Goal: Task Accomplishment & Management: Manage account settings

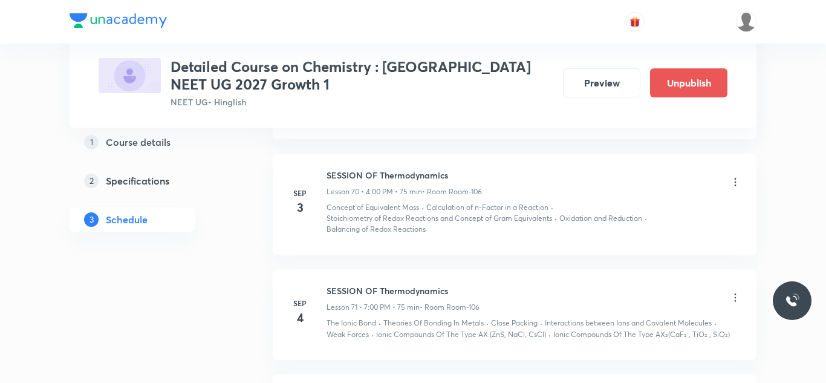
scroll to position [7615, 0]
click at [733, 178] on icon at bounding box center [736, 184] width 12 height 12
click at [636, 204] on li "Edit" at bounding box center [675, 203] width 132 height 22
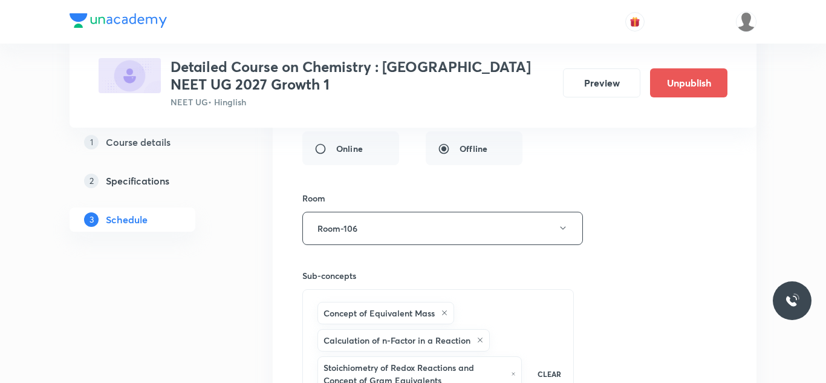
scroll to position [7357, 0]
click at [454, 212] on button "Room-106" at bounding box center [442, 228] width 281 height 33
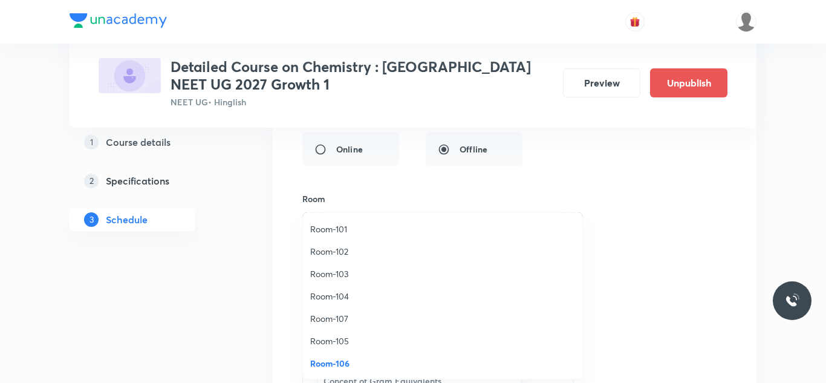
scroll to position [1, 0]
click at [344, 273] on span "Room-103" at bounding box center [442, 273] width 265 height 13
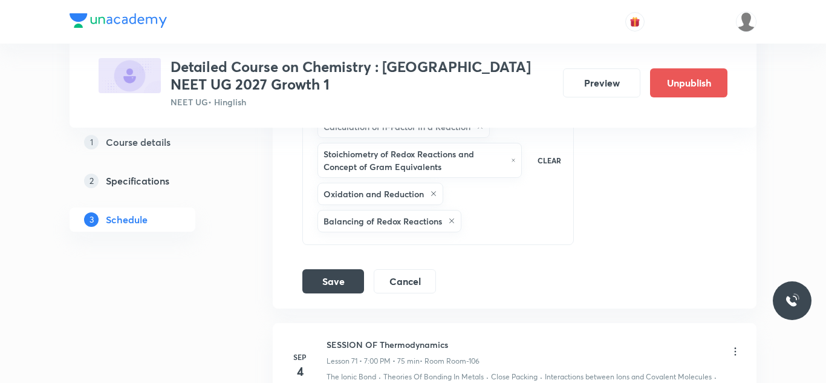
scroll to position [7593, 0]
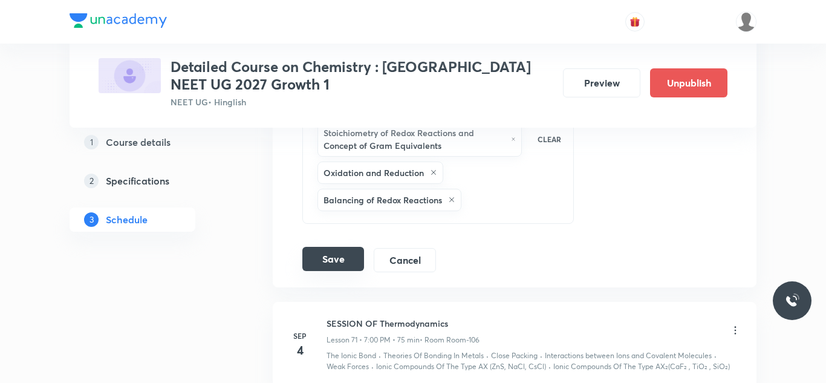
click at [341, 247] on button "Save" at bounding box center [333, 259] width 62 height 24
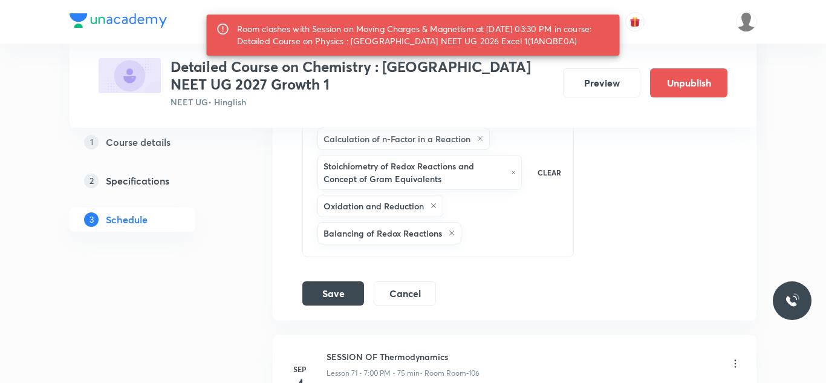
click at [332, 280] on button "Save" at bounding box center [333, 292] width 62 height 24
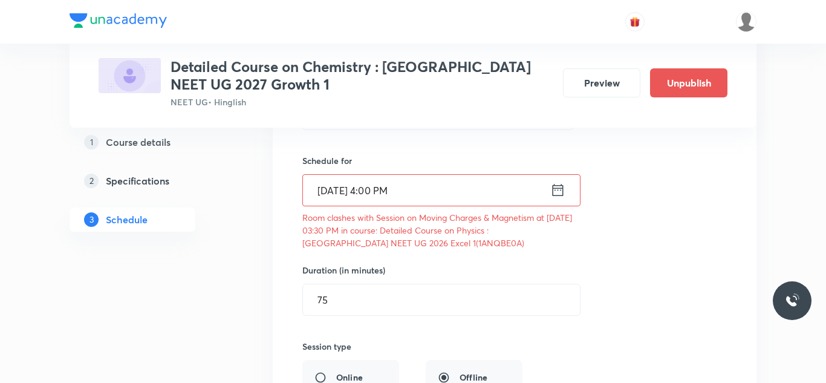
scroll to position [7162, 0]
click at [335, 175] on input "Sep 3, 2025, 4:00 PM" at bounding box center [426, 190] width 247 height 31
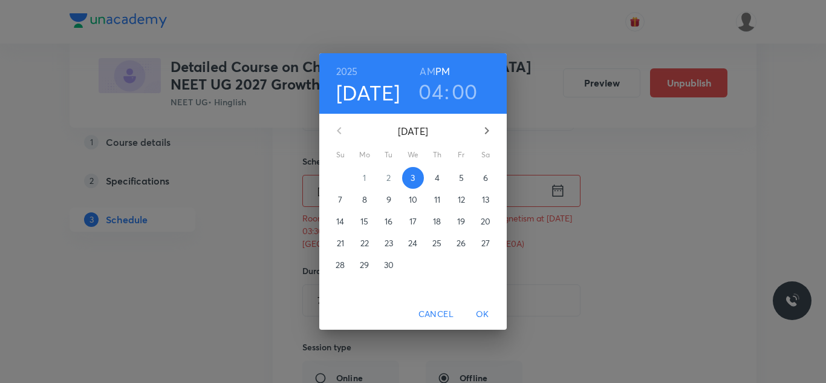
click at [488, 123] on icon "button" at bounding box center [487, 130] width 15 height 15
click at [459, 223] on p "17" at bounding box center [461, 221] width 7 height 12
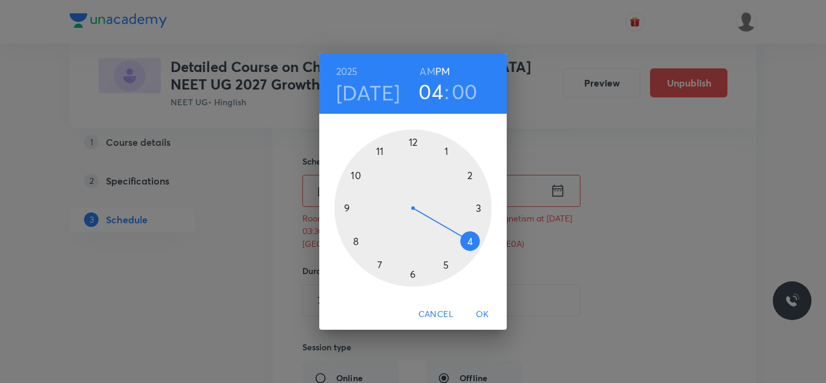
click at [482, 310] on span "OK" at bounding box center [482, 314] width 29 height 15
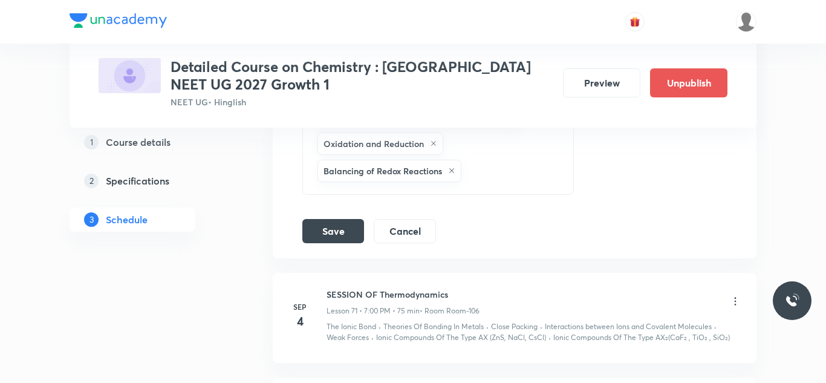
scroll to position [7645, 0]
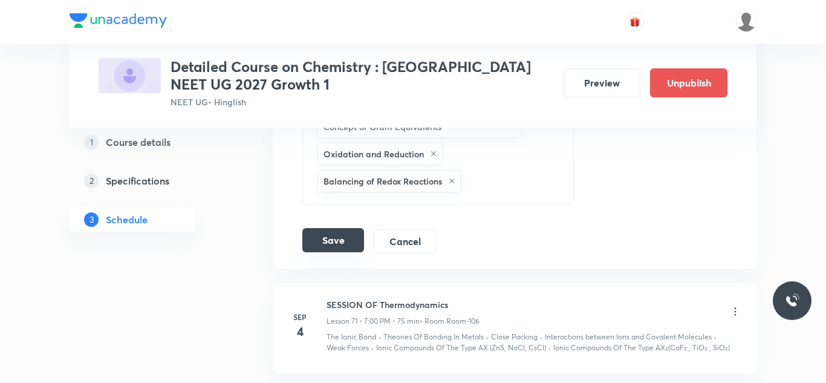
click at [347, 228] on button "Save" at bounding box center [333, 240] width 62 height 24
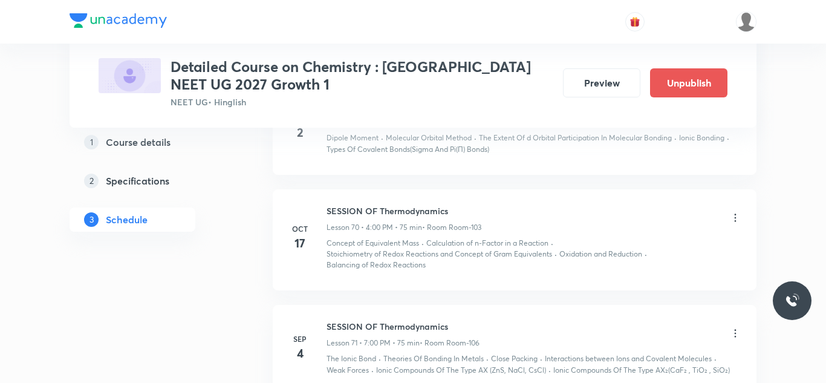
scroll to position [6973, 0]
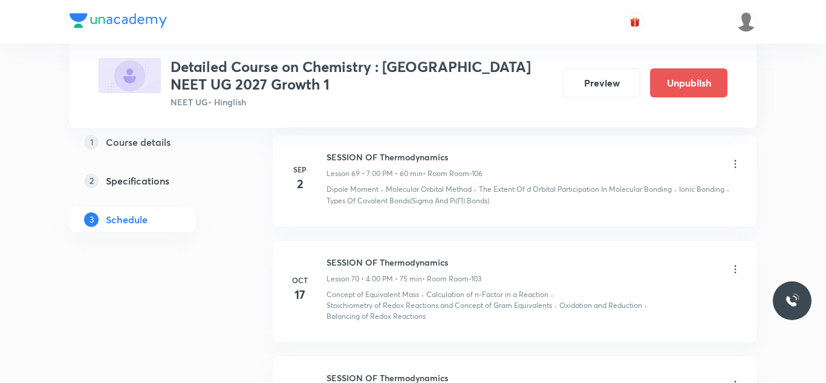
click at [734, 263] on icon at bounding box center [736, 269] width 12 height 12
click at [622, 284] on p "Edit" at bounding box center [625, 289] width 15 height 13
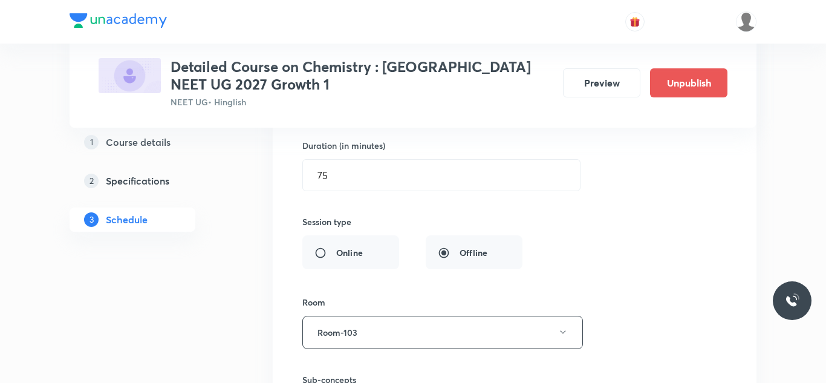
scroll to position [7255, 0]
click at [379, 319] on button "Room-103" at bounding box center [442, 331] width 281 height 33
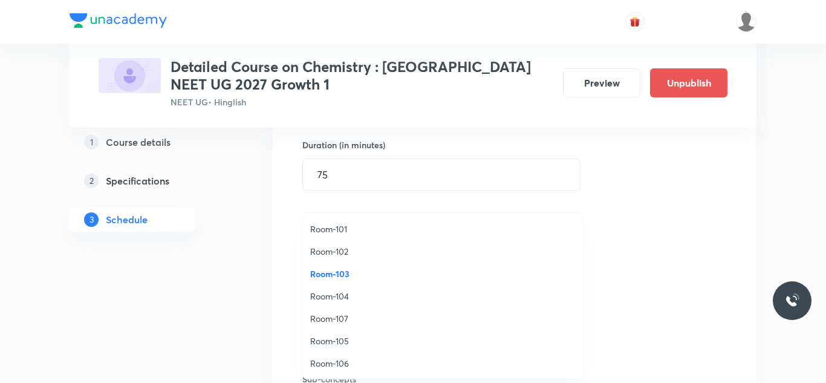
click at [336, 359] on span "Room-106" at bounding box center [442, 363] width 265 height 13
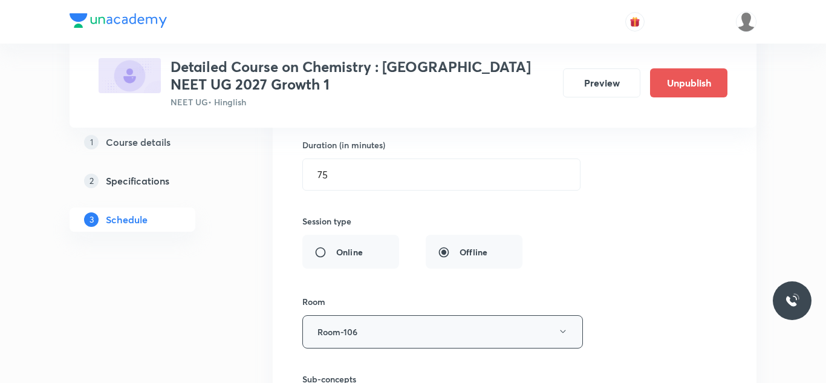
click at [405, 324] on button "Room-106" at bounding box center [442, 331] width 281 height 33
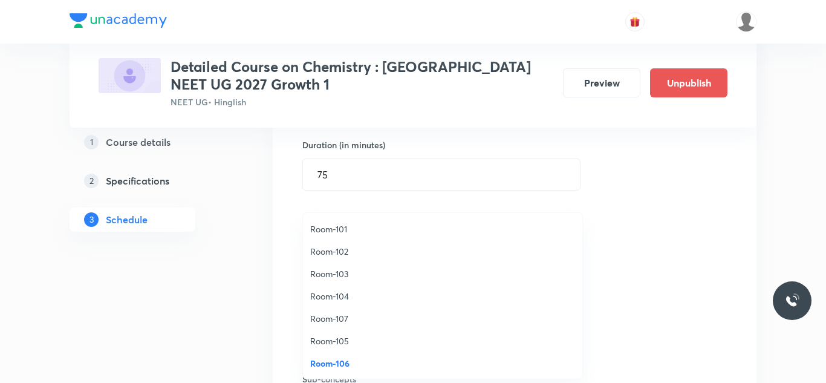
click at [146, 299] on div at bounding box center [413, 191] width 826 height 383
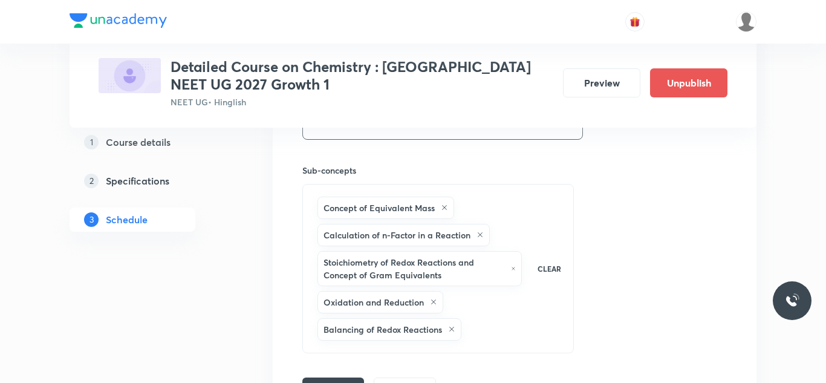
scroll to position [7584, 0]
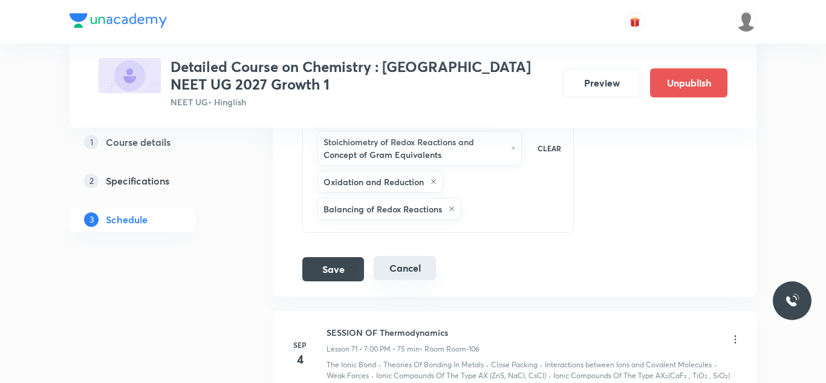
click at [416, 266] on button "Cancel" at bounding box center [405, 268] width 62 height 24
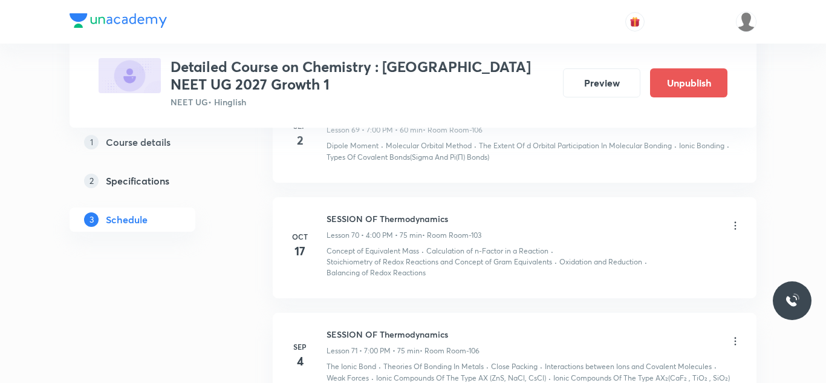
scroll to position [7016, 0]
click at [735, 220] on icon at bounding box center [736, 226] width 12 height 12
click at [638, 246] on li "Edit" at bounding box center [675, 246] width 132 height 22
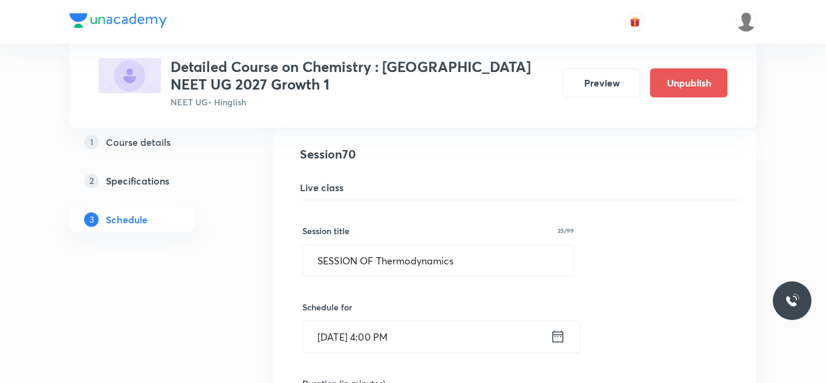
click at [561, 328] on icon at bounding box center [558, 336] width 15 height 17
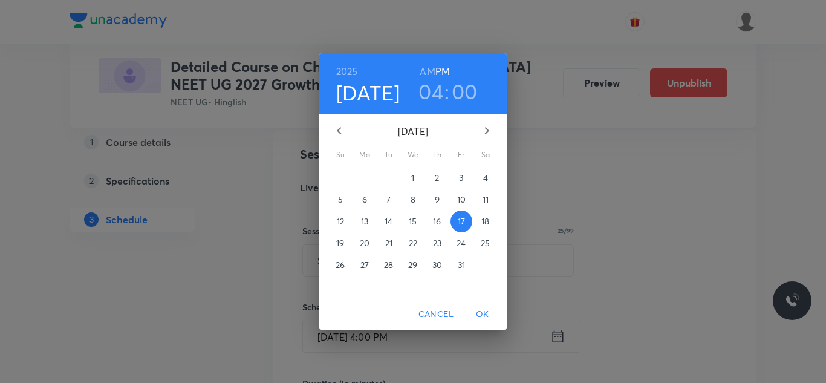
click at [342, 132] on icon "button" at bounding box center [339, 130] width 15 height 15
click at [413, 185] on button "3" at bounding box center [413, 178] width 22 height 22
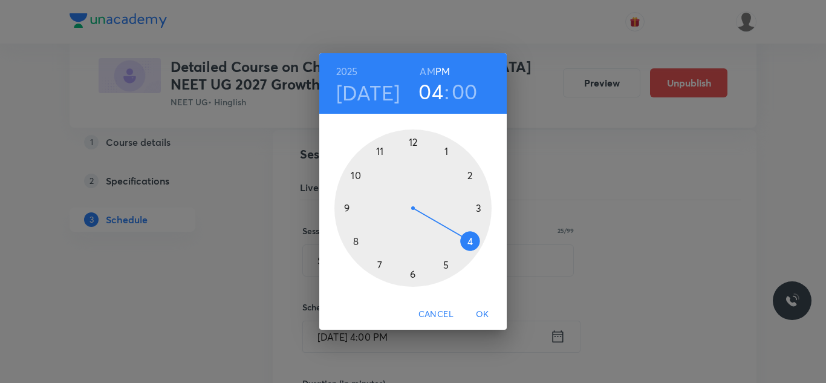
click at [474, 241] on div at bounding box center [413, 207] width 157 height 157
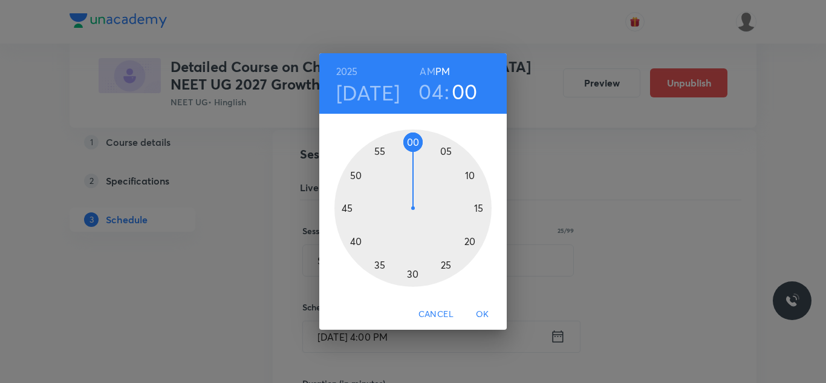
click at [485, 317] on span "OK" at bounding box center [482, 314] width 29 height 15
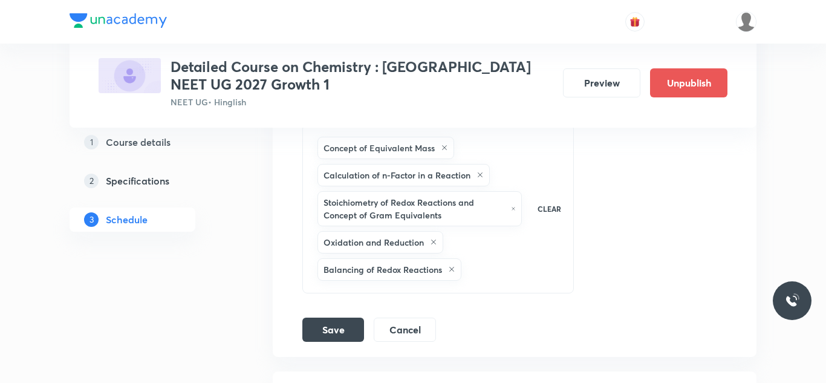
scroll to position [7645, 0]
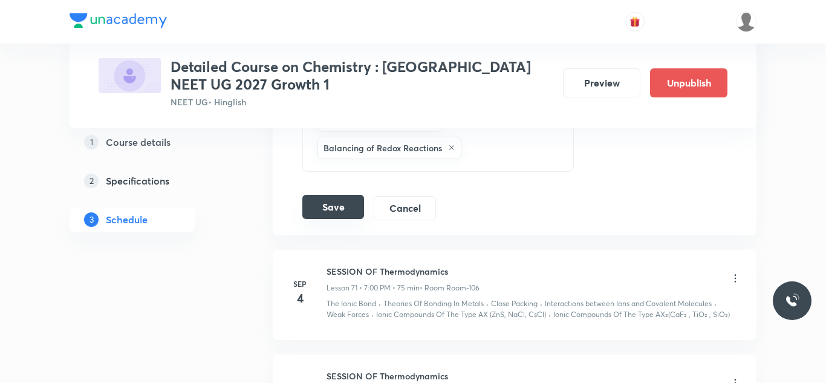
click at [336, 200] on button "Save" at bounding box center [333, 207] width 62 height 24
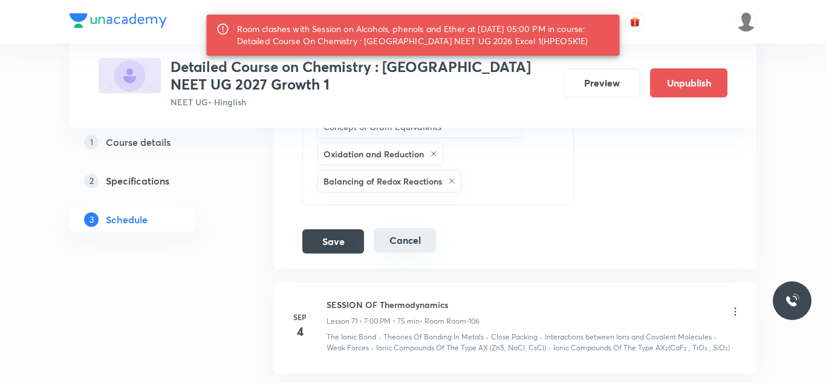
click at [420, 236] on button "Cancel" at bounding box center [405, 240] width 62 height 24
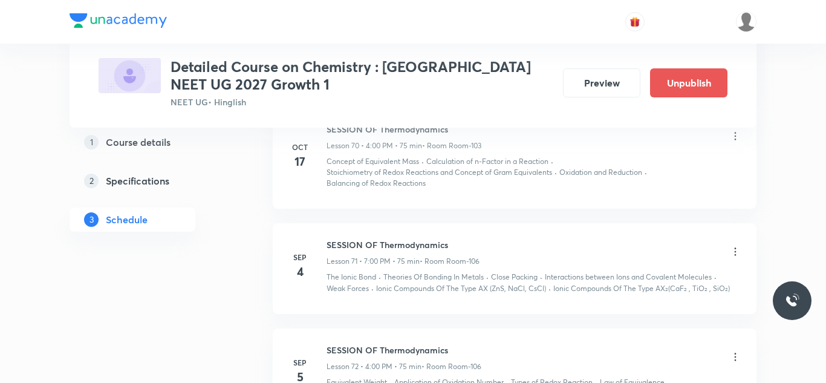
scroll to position [7095, 0]
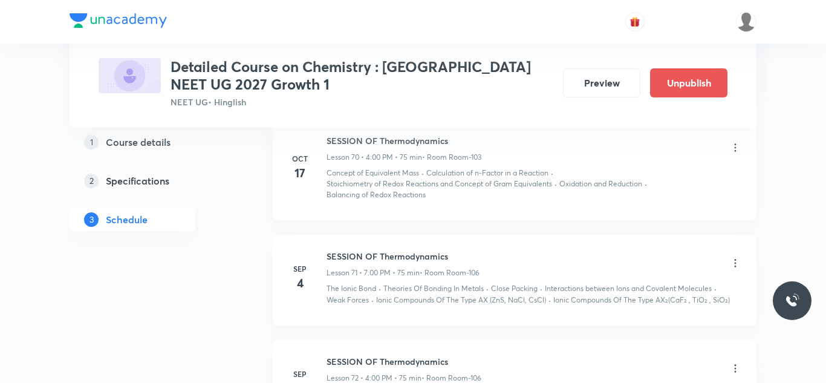
click at [737, 142] on icon at bounding box center [736, 148] width 12 height 12
click at [636, 189] on p "Delete" at bounding box center [630, 189] width 25 height 13
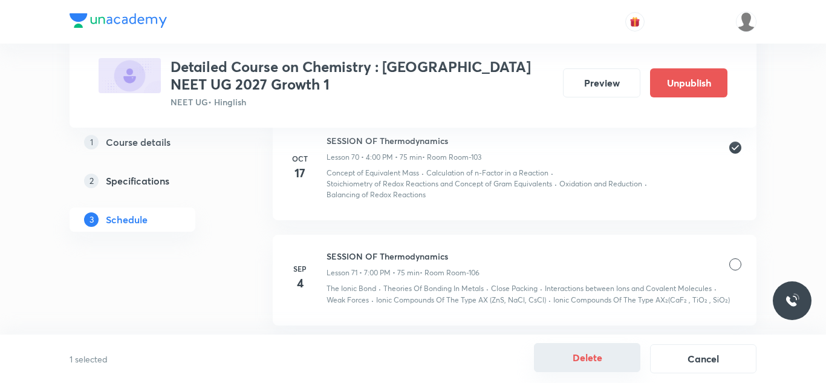
click at [578, 356] on button "Delete" at bounding box center [587, 357] width 106 height 29
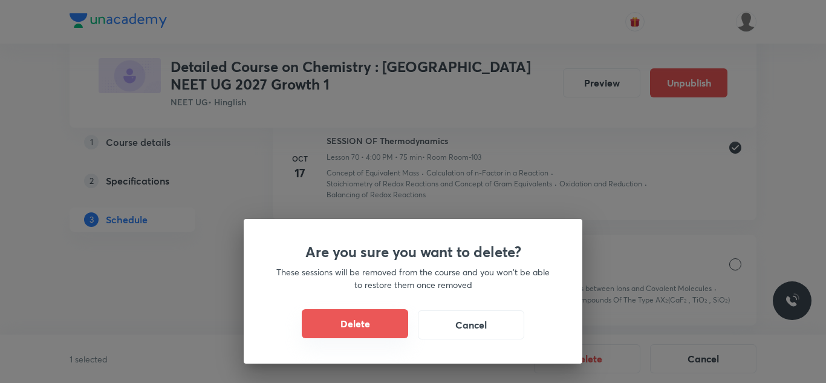
click at [353, 331] on button "Delete" at bounding box center [355, 323] width 106 height 29
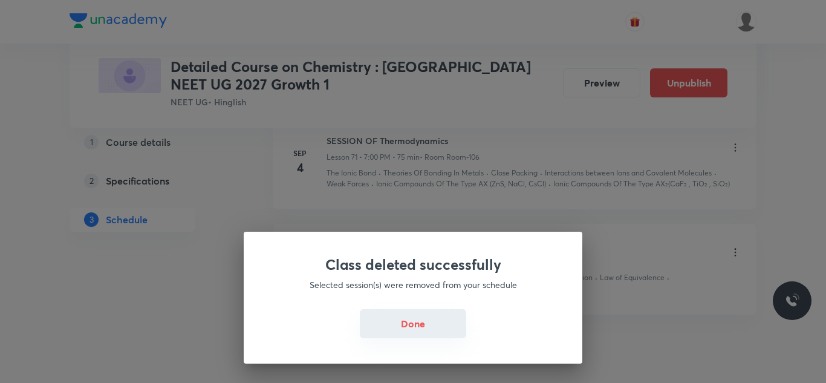
click at [411, 328] on button "Done" at bounding box center [413, 323] width 106 height 29
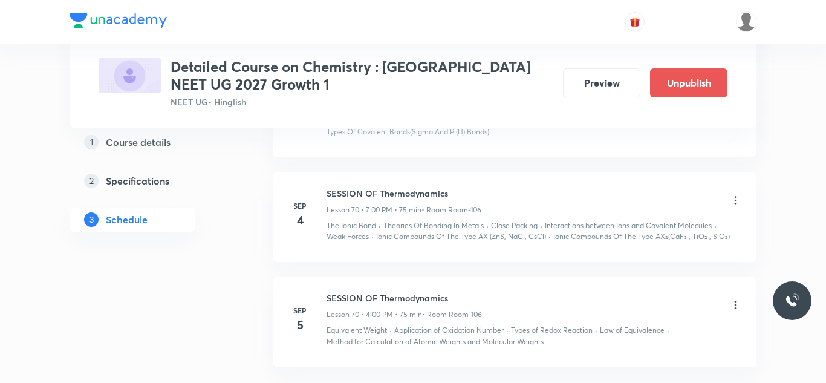
scroll to position [7129, 0]
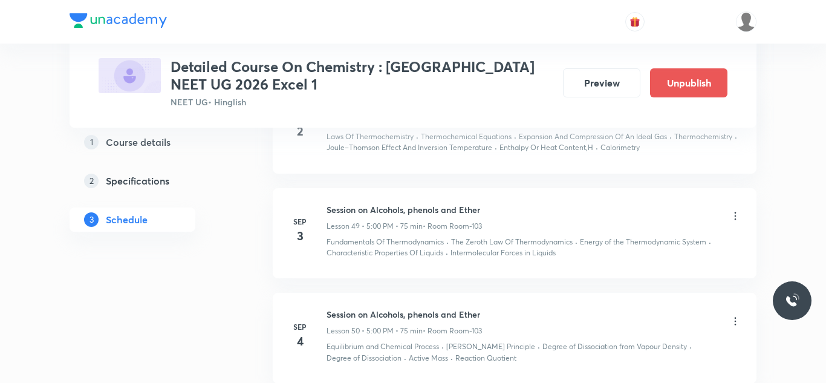
scroll to position [5559, 0]
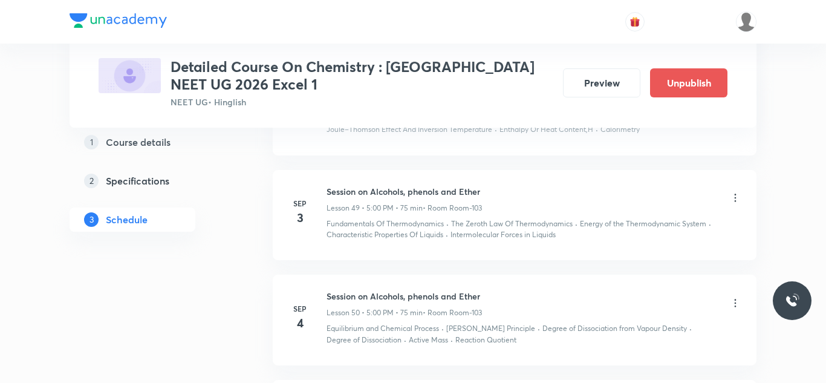
click at [738, 204] on icon at bounding box center [736, 198] width 12 height 12
click at [638, 243] on li "Edit" at bounding box center [675, 240] width 132 height 22
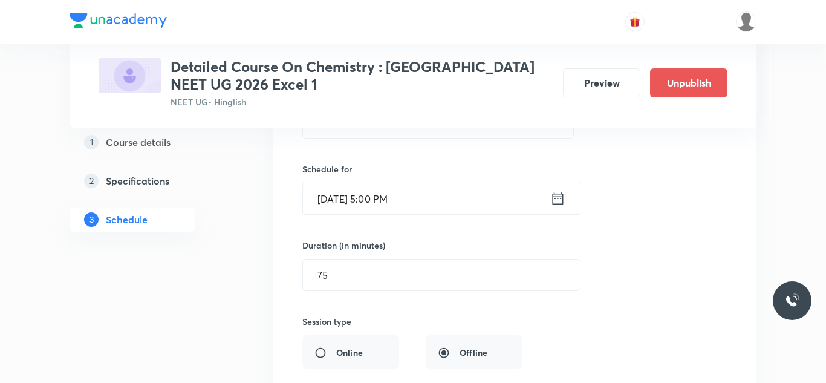
scroll to position [5113, 0]
click at [340, 212] on input "Sep 3, 2025, 5:00 PM" at bounding box center [426, 199] width 247 height 31
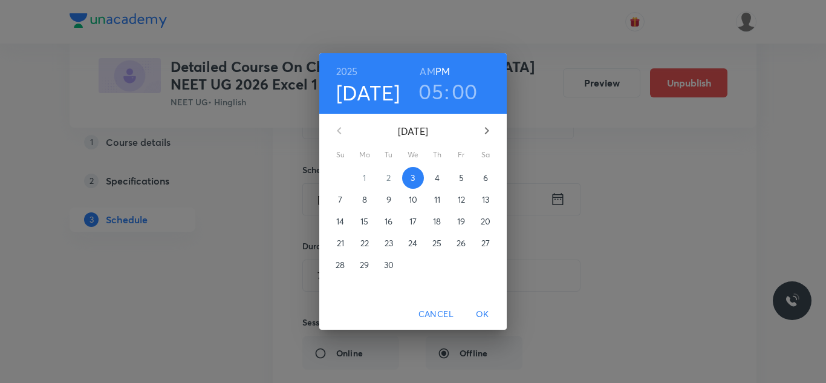
click at [454, 220] on span "19" at bounding box center [462, 221] width 22 height 12
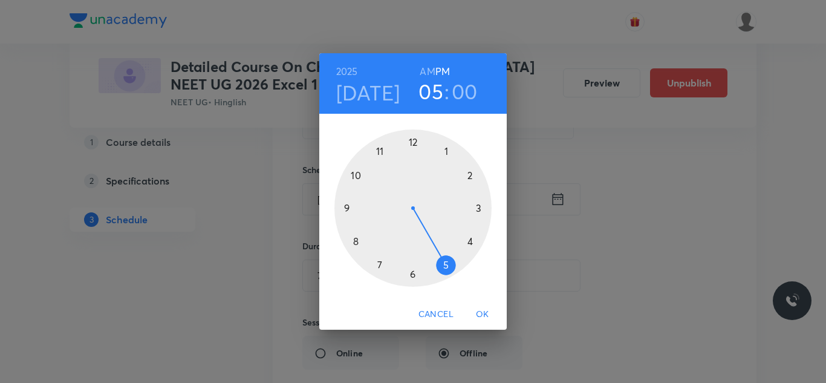
click at [483, 312] on span "OK" at bounding box center [482, 314] width 29 height 15
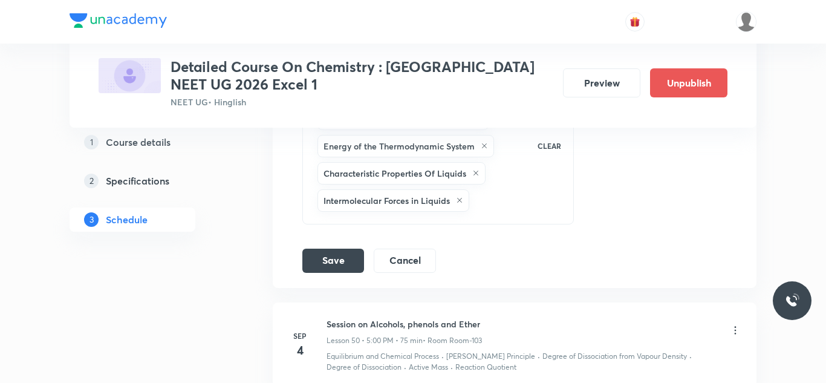
scroll to position [5535, 0]
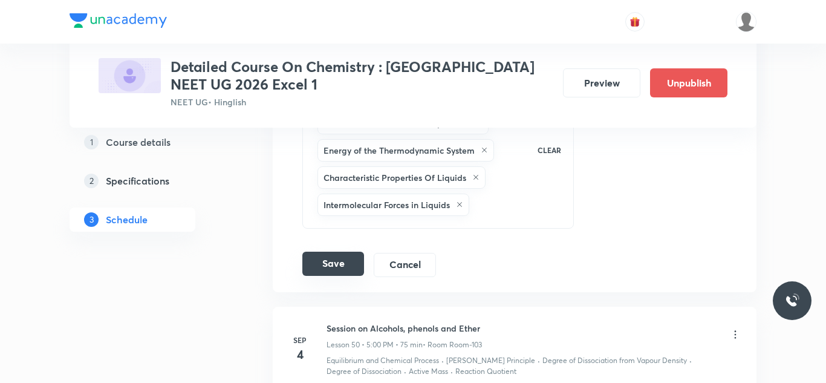
click at [338, 275] on button "Save" at bounding box center [333, 264] width 62 height 24
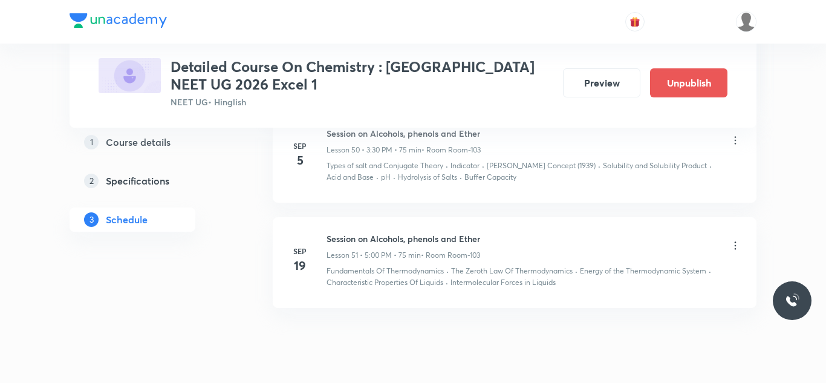
scroll to position [5170, 0]
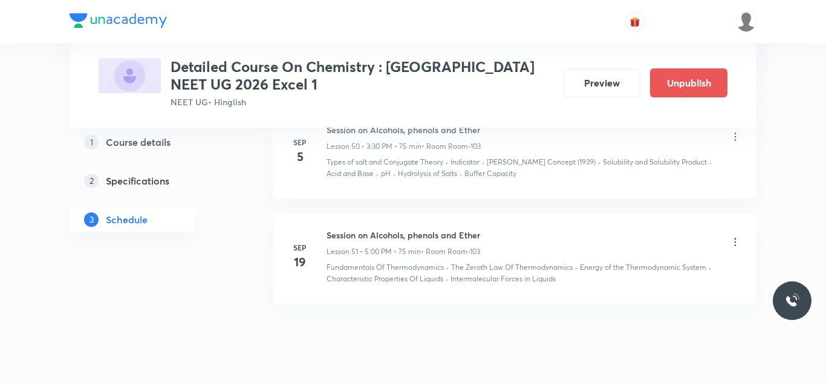
click at [735, 248] on icon at bounding box center [736, 242] width 12 height 12
click at [621, 281] on p "Edit" at bounding box center [625, 283] width 15 height 13
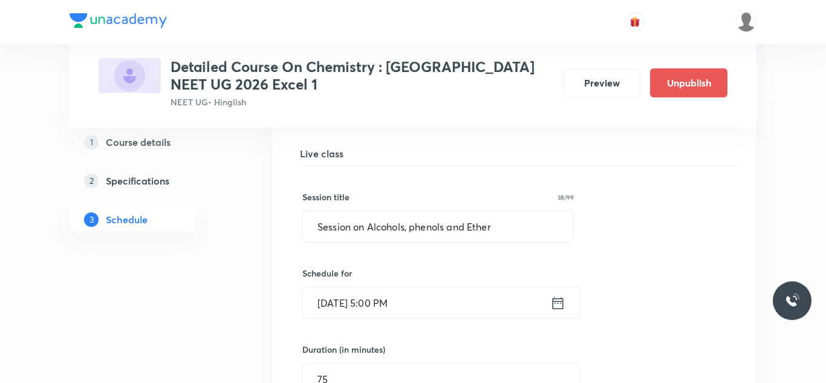
scroll to position [5236, 0]
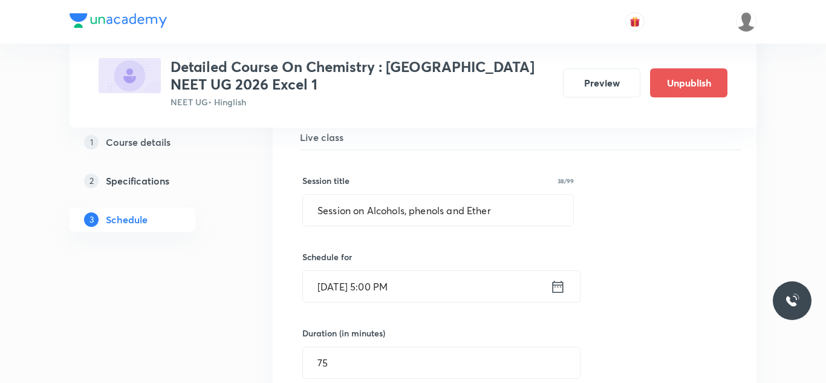
click at [336, 300] on input "Sep 19, 2025, 5:00 PM" at bounding box center [426, 286] width 247 height 31
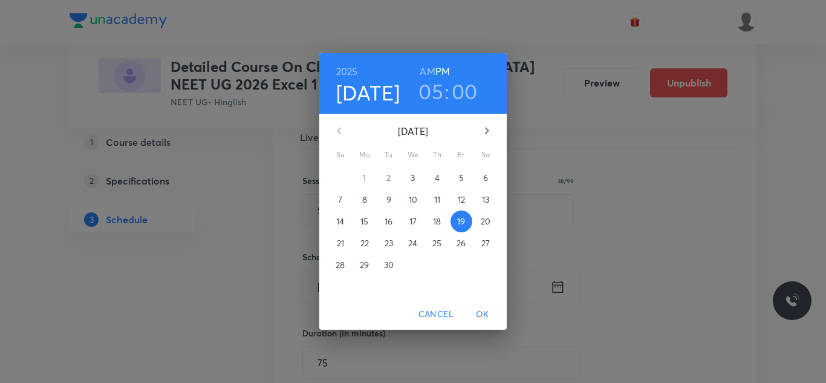
click at [338, 131] on div "September 2025" at bounding box center [413, 130] width 177 height 29
click at [490, 127] on icon "button" at bounding box center [487, 130] width 15 height 15
click at [341, 129] on icon "button" at bounding box center [339, 130] width 15 height 15
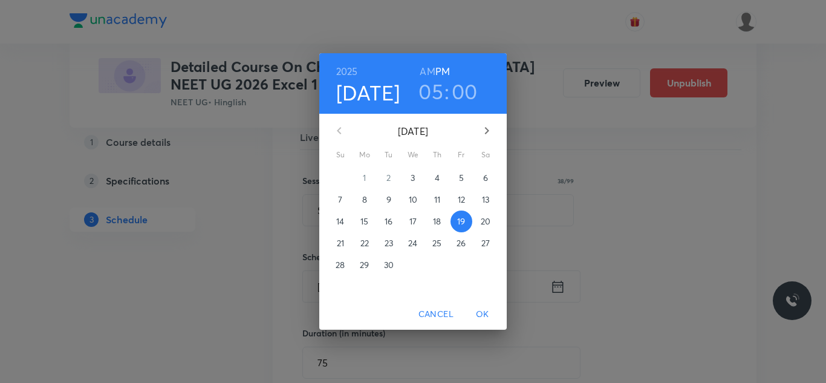
click at [341, 129] on div "September 2025 October 2025" at bounding box center [413, 130] width 177 height 29
click at [341, 129] on div "September 2025" at bounding box center [413, 130] width 177 height 29
click at [416, 181] on span "3" at bounding box center [413, 178] width 22 height 12
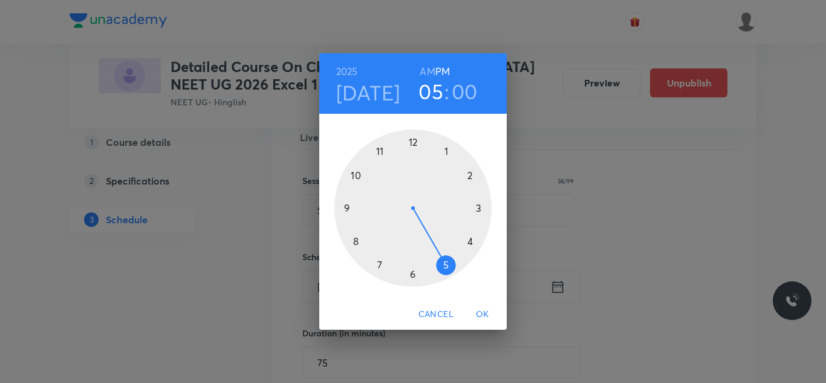
click at [486, 307] on span "OK" at bounding box center [482, 314] width 29 height 15
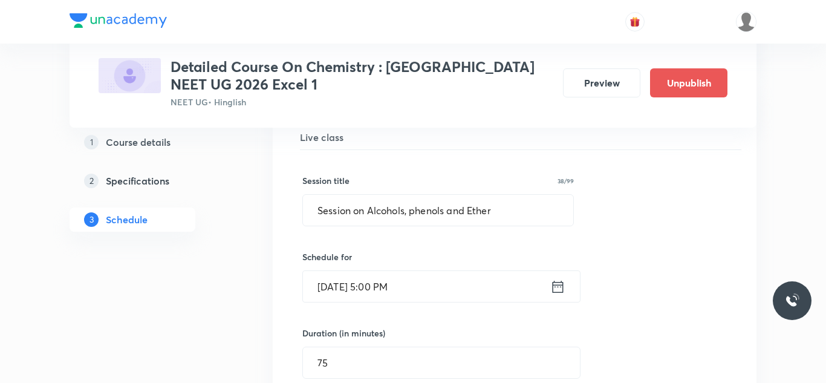
click at [385, 295] on input "Sep 3, 2025, 5:00 PM" at bounding box center [426, 286] width 247 height 31
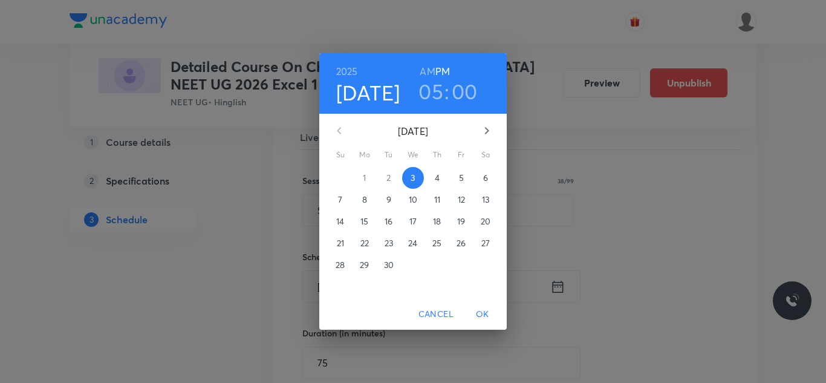
click at [424, 94] on h3 "05" at bounding box center [431, 91] width 25 height 25
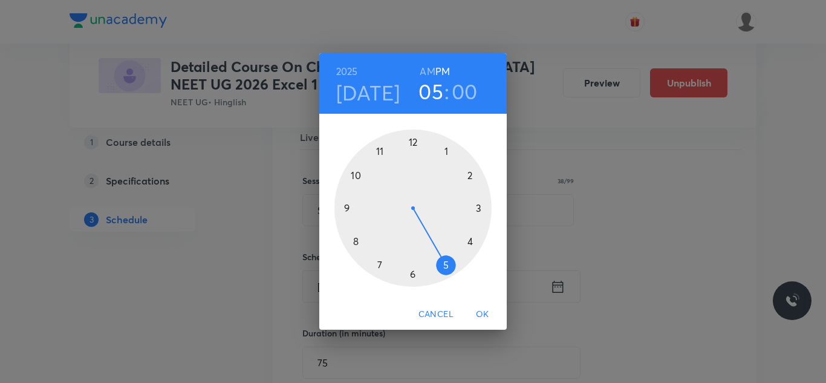
click at [448, 265] on div at bounding box center [413, 207] width 157 height 157
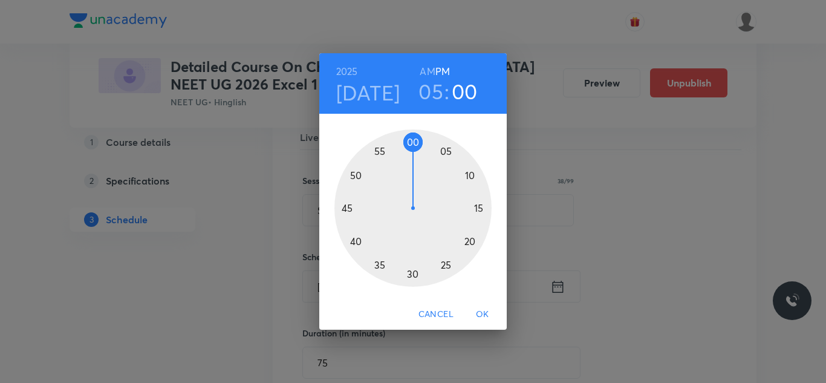
click at [653, 195] on div "2025 Sep 3 05 : 00 AM PM 00 05 10 15 20 25 30 35 40 45 50 55 Cancel OK" at bounding box center [413, 191] width 826 height 383
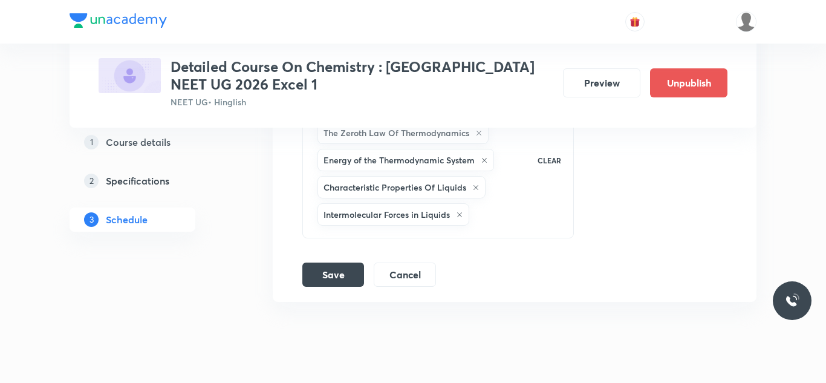
scroll to position [5778, 0]
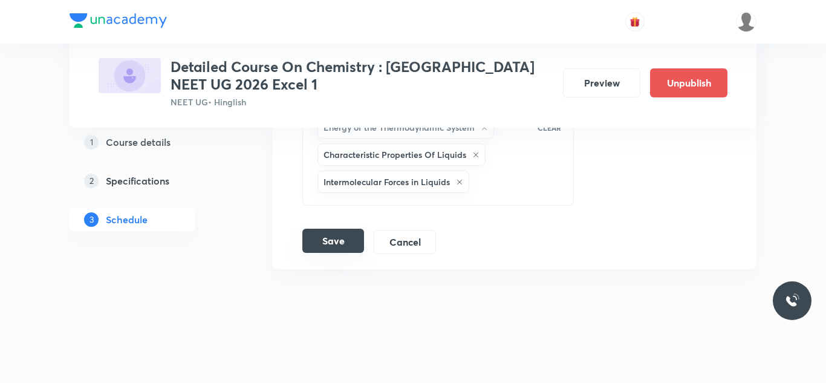
click at [351, 236] on button "Save" at bounding box center [333, 241] width 62 height 24
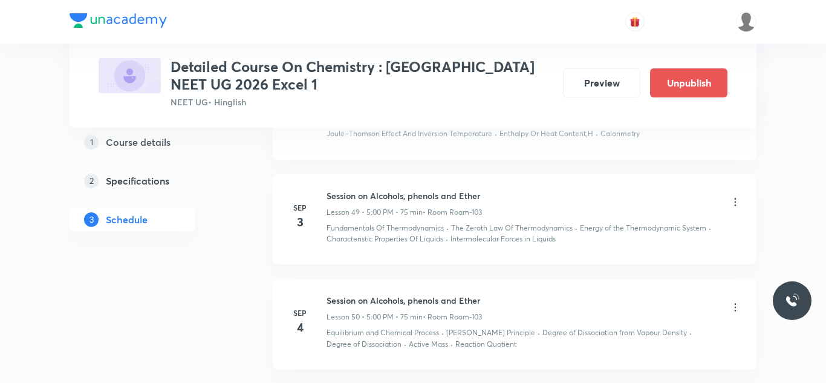
scroll to position [5008, 0]
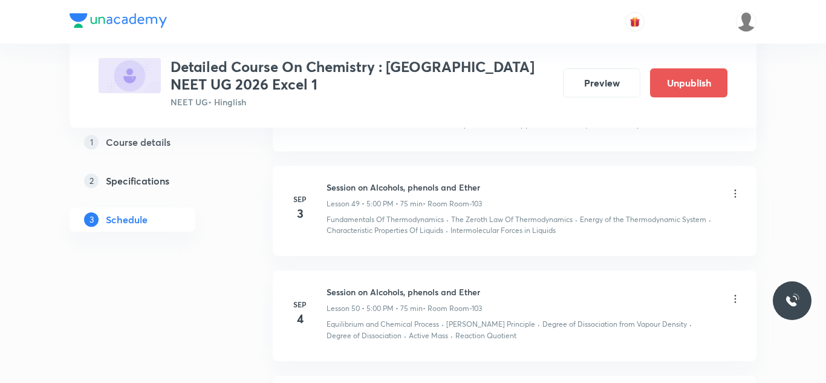
click at [737, 200] on icon at bounding box center [736, 194] width 12 height 12
click at [633, 235] on p "Edit" at bounding box center [625, 235] width 15 height 13
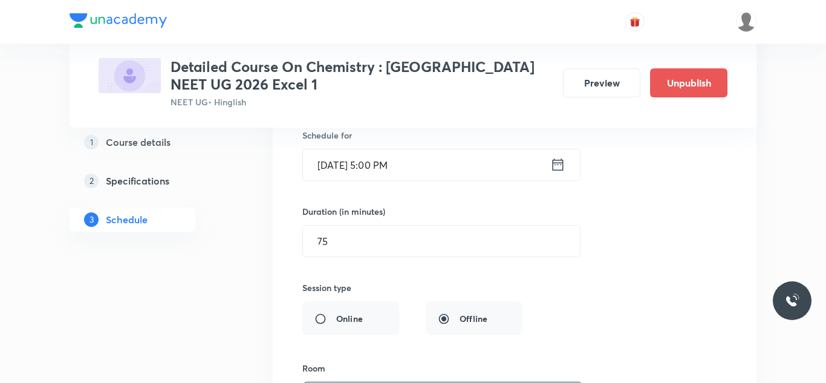
scroll to position [5260, 0]
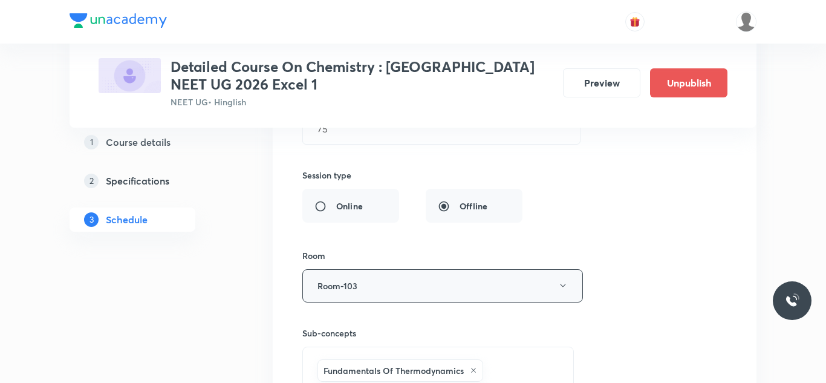
click at [443, 302] on button "Room-103" at bounding box center [442, 285] width 281 height 33
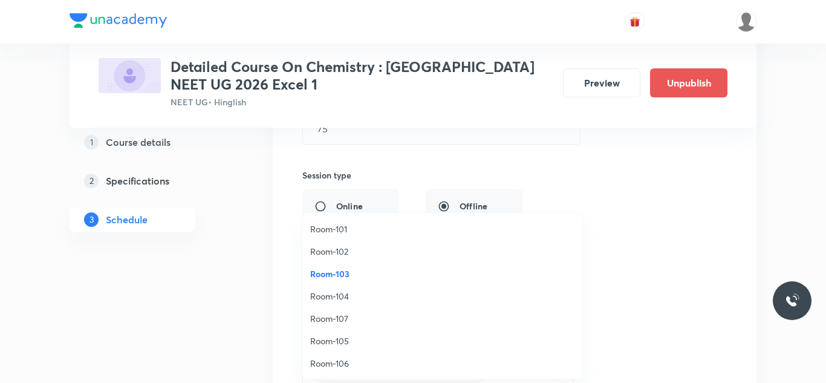
click at [338, 364] on span "Room-106" at bounding box center [442, 363] width 265 height 13
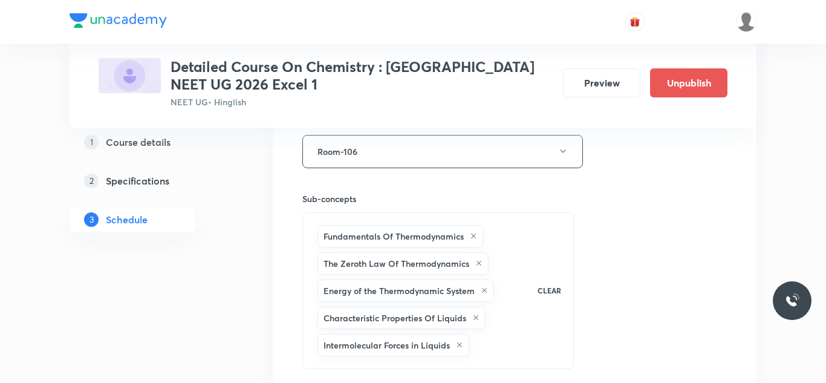
scroll to position [5515, 0]
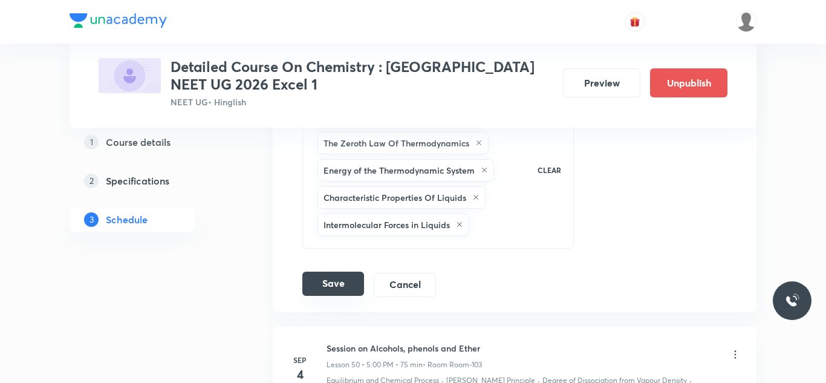
click at [334, 289] on button "Save" at bounding box center [333, 284] width 62 height 24
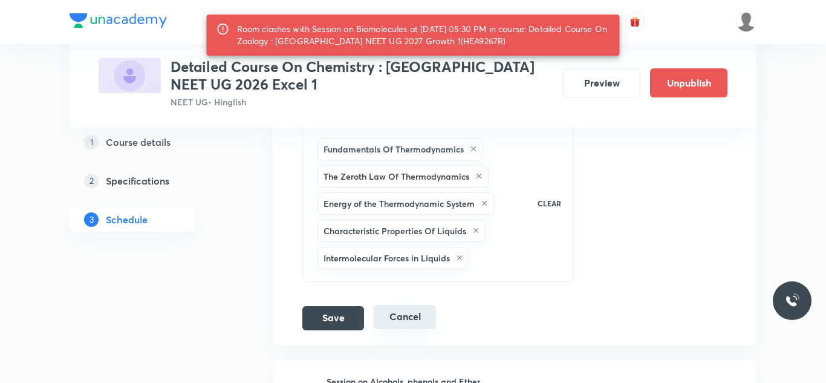
click at [404, 329] on button "Cancel" at bounding box center [405, 317] width 62 height 24
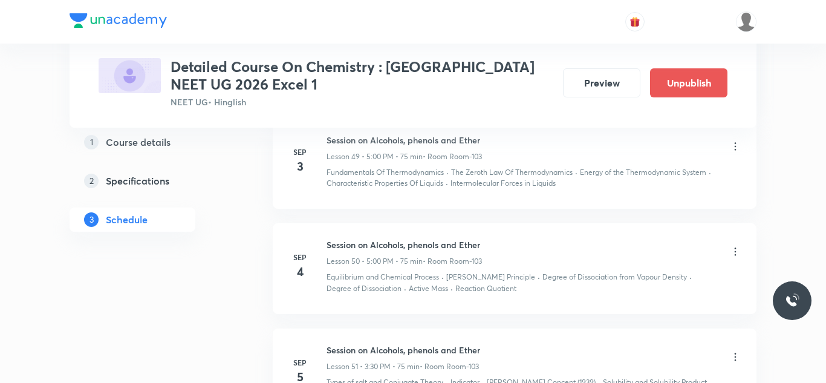
scroll to position [4938, 0]
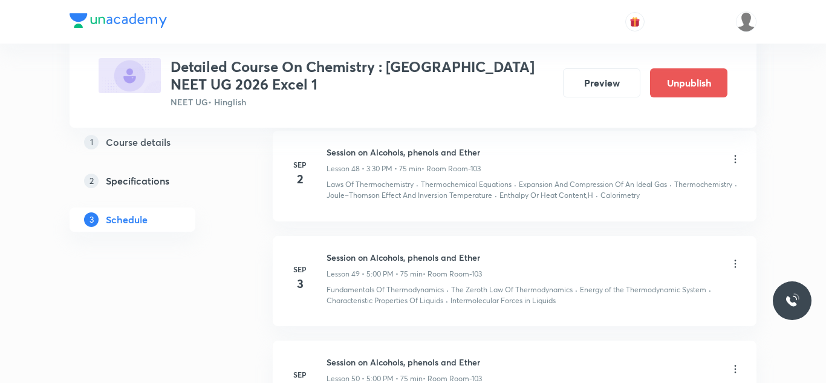
click at [739, 270] on icon at bounding box center [736, 264] width 12 height 12
click at [633, 308] on li "Edit" at bounding box center [675, 306] width 132 height 22
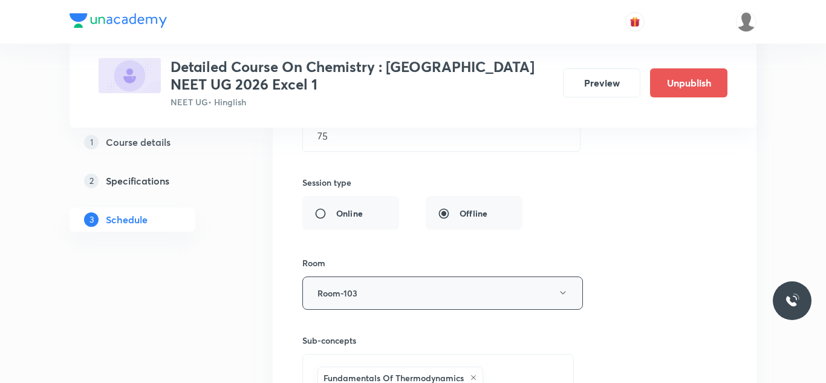
scroll to position [5255, 0]
click at [439, 302] on button "Room-103" at bounding box center [442, 291] width 281 height 33
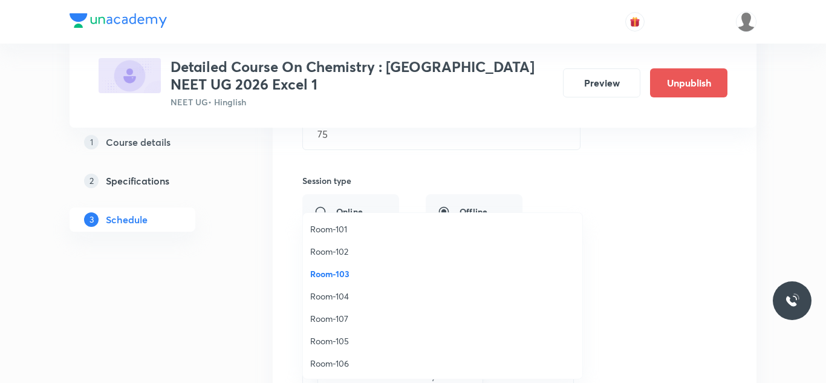
click at [344, 364] on span "Room-106" at bounding box center [442, 363] width 265 height 13
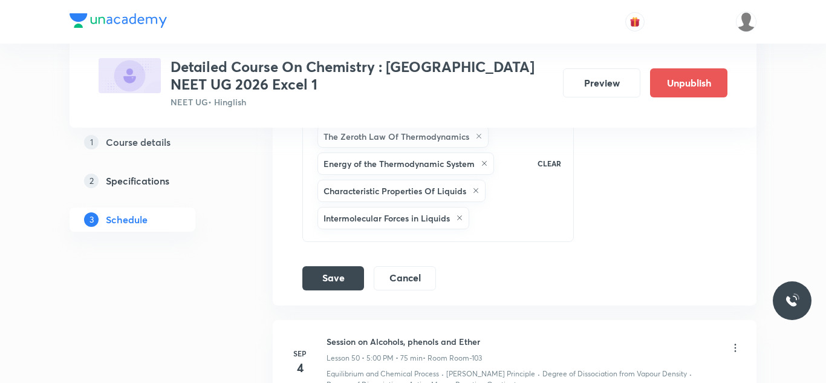
scroll to position [5552, 0]
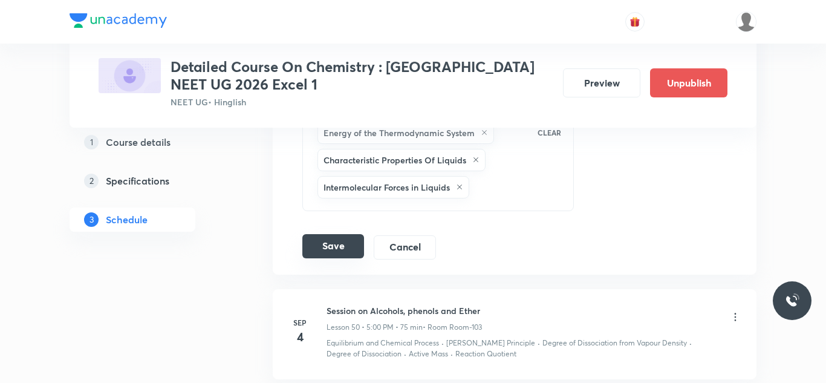
click at [347, 258] on button "Save" at bounding box center [333, 246] width 62 height 24
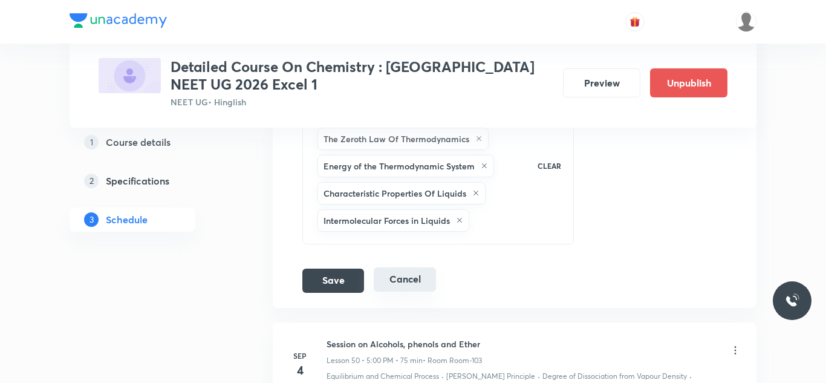
click at [414, 292] on button "Cancel" at bounding box center [405, 279] width 62 height 24
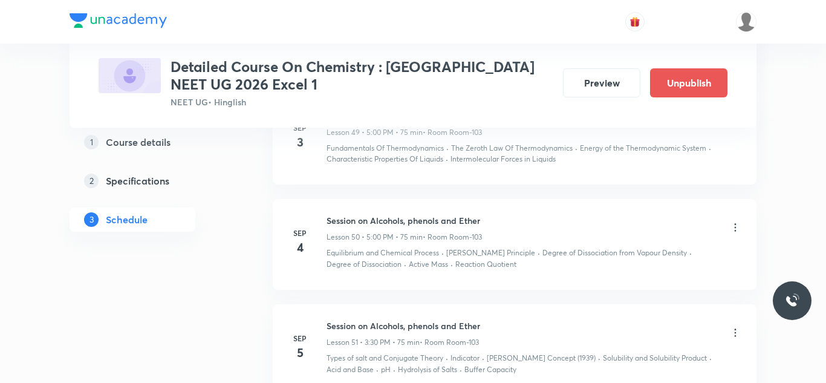
scroll to position [5065, 0]
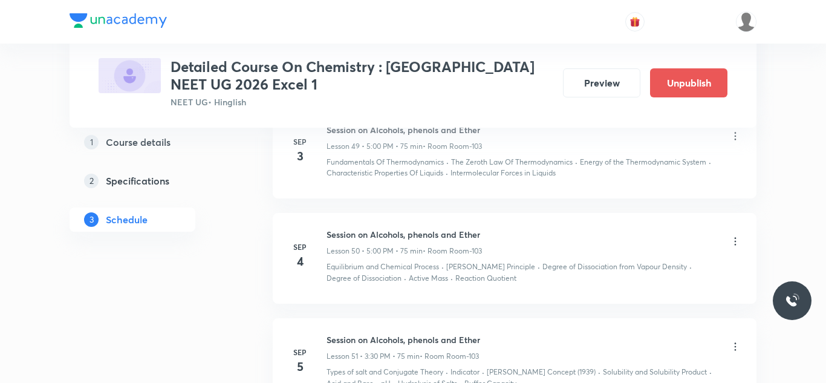
click at [733, 142] on icon at bounding box center [736, 136] width 12 height 12
click at [628, 181] on p "Edit" at bounding box center [625, 178] width 15 height 13
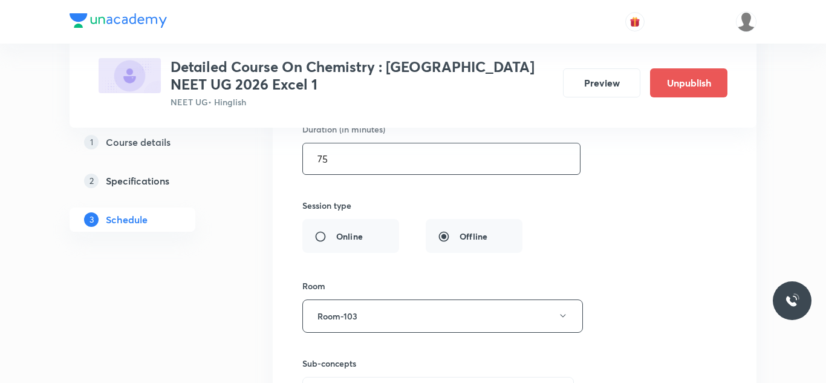
scroll to position [5242, 0]
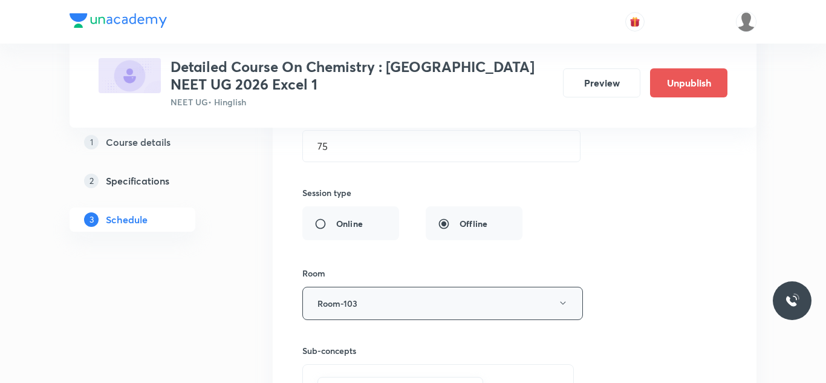
click at [377, 315] on button "Room-103" at bounding box center [442, 303] width 281 height 33
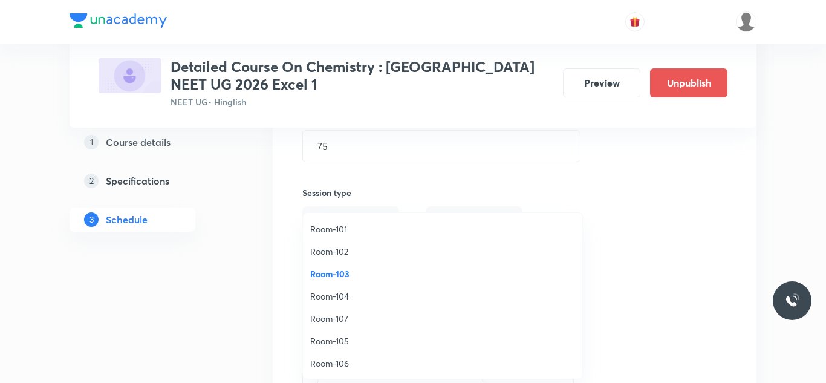
click at [346, 367] on span "Room-106" at bounding box center [442, 363] width 265 height 13
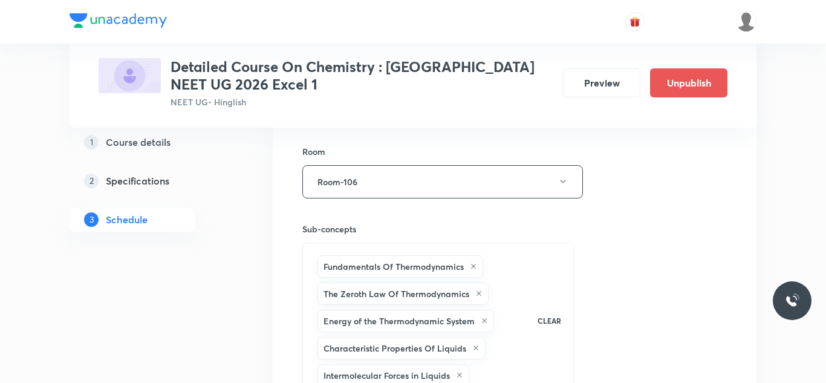
scroll to position [5673, 0]
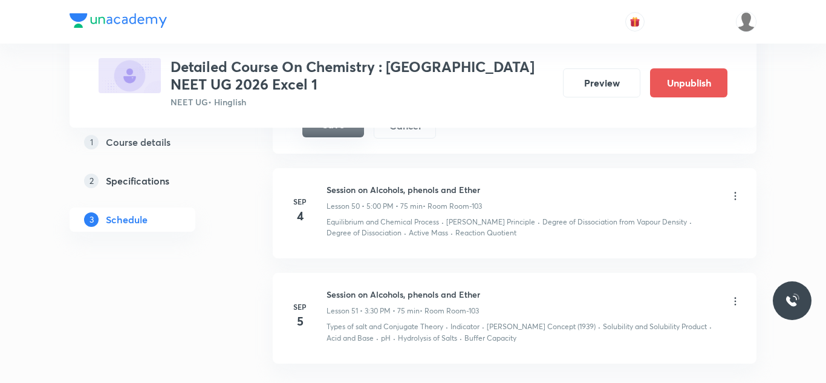
click at [345, 137] on button "Save" at bounding box center [333, 125] width 62 height 24
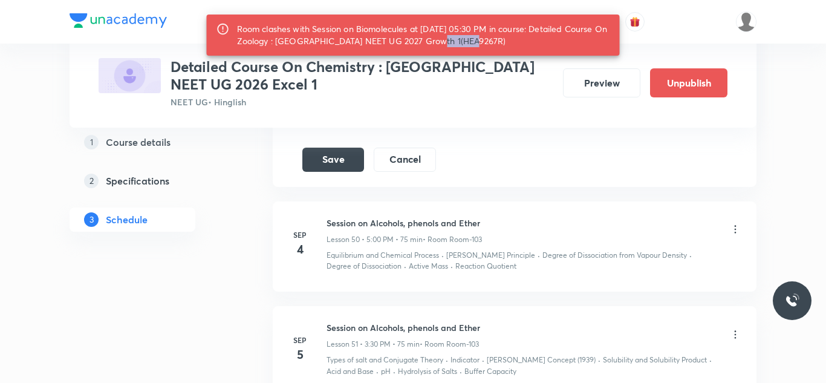
drag, startPoint x: 492, startPoint y: 41, endPoint x: 449, endPoint y: 41, distance: 42.4
click at [449, 41] on div "Room clashes with Session on Biomolecules at 03 Sep 2025 05:30 PM in course: De…" at bounding box center [423, 35] width 373 height 34
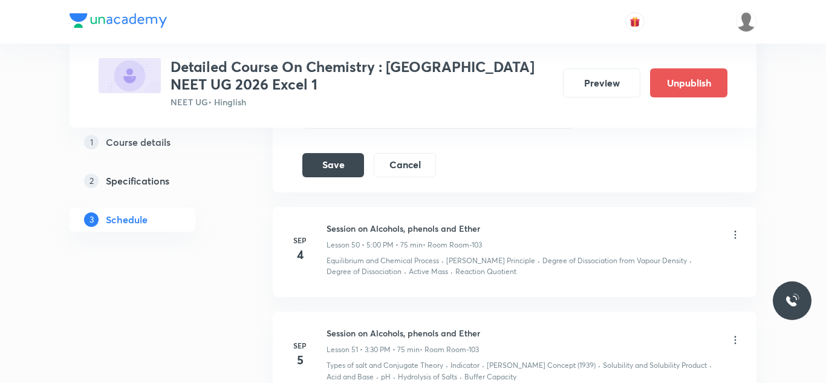
scroll to position [5654, 0]
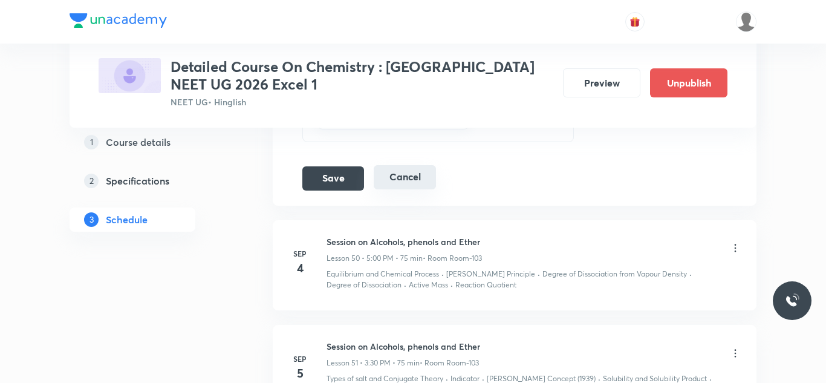
click at [411, 189] on button "Cancel" at bounding box center [405, 177] width 62 height 24
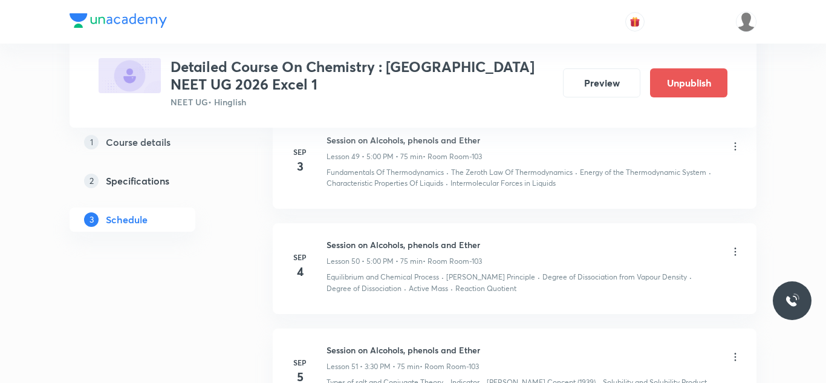
scroll to position [5045, 0]
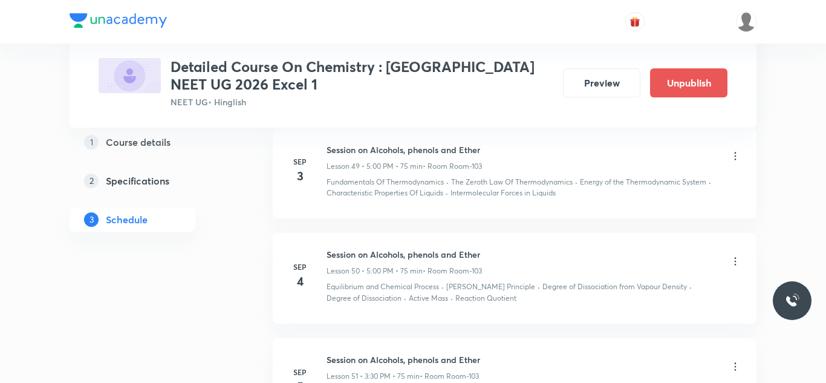
click at [733, 162] on icon at bounding box center [736, 156] width 12 height 12
click at [633, 202] on li "Edit" at bounding box center [675, 198] width 132 height 22
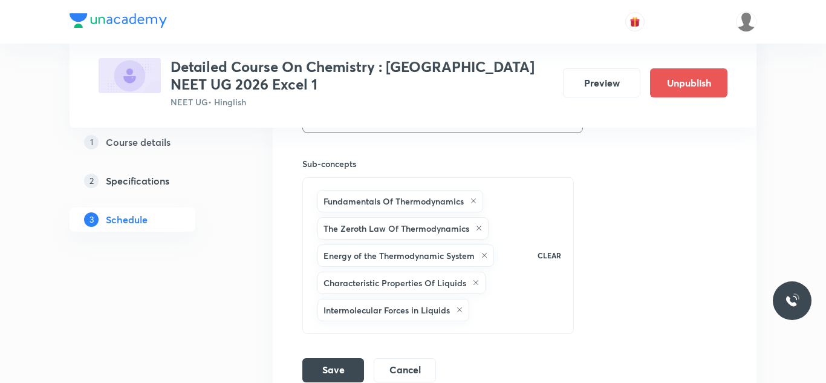
scroll to position [5417, 0]
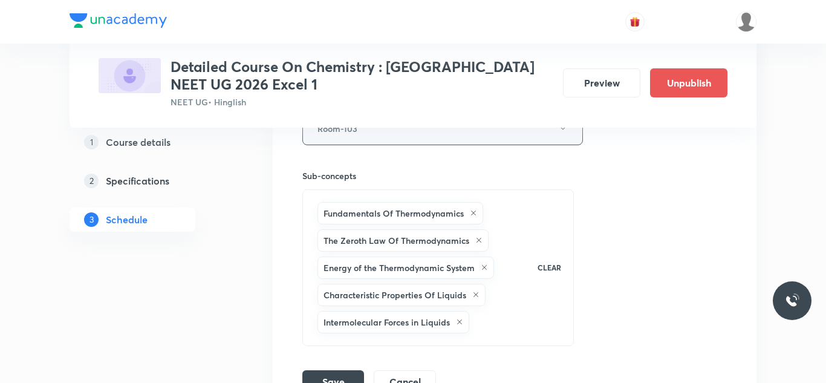
click at [417, 145] on button "Room-103" at bounding box center [442, 128] width 281 height 33
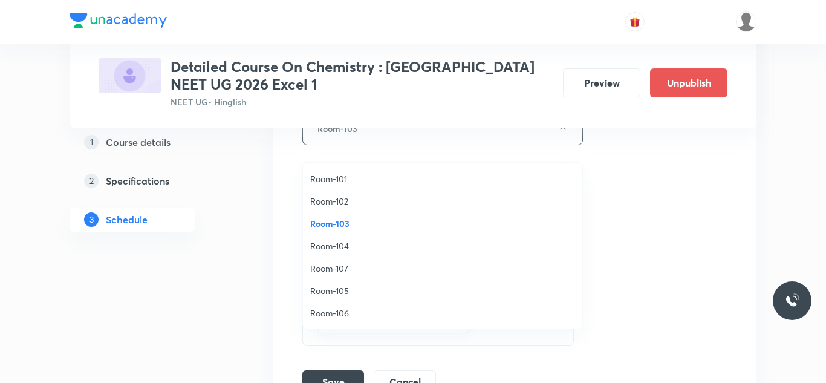
click at [344, 313] on span "Room-106" at bounding box center [442, 313] width 265 height 13
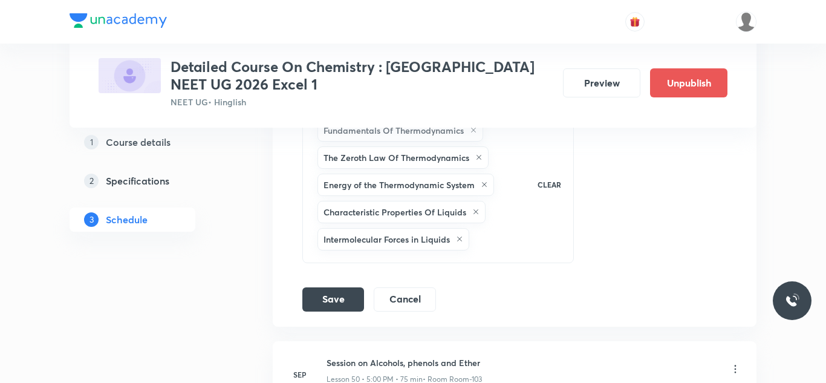
scroll to position [5503, 0]
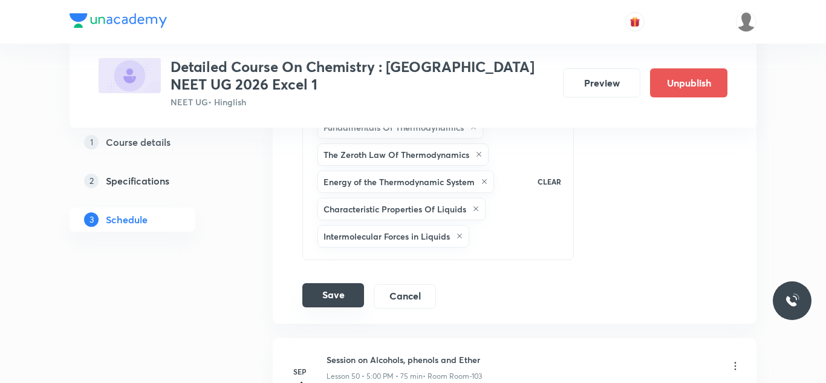
click at [332, 307] on button "Save" at bounding box center [333, 295] width 62 height 24
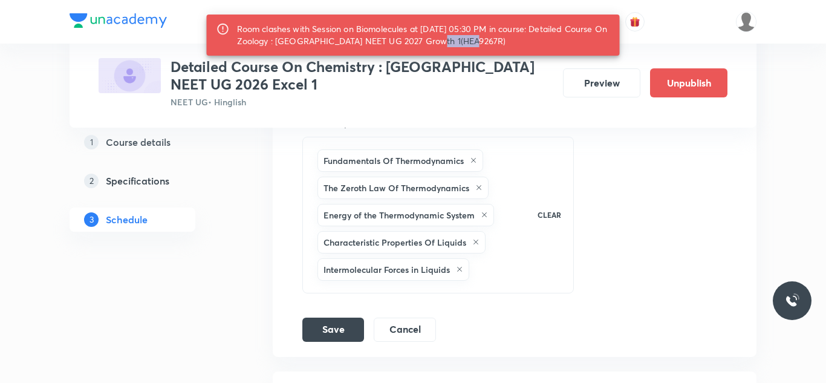
drag, startPoint x: 491, startPoint y: 42, endPoint x: 451, endPoint y: 44, distance: 40.6
click at [449, 43] on div "Room clashes with Session on Biomolecules at 03 Sep 2025 05:30 PM in course: De…" at bounding box center [423, 35] width 373 height 34
copy div "HEA9267R"
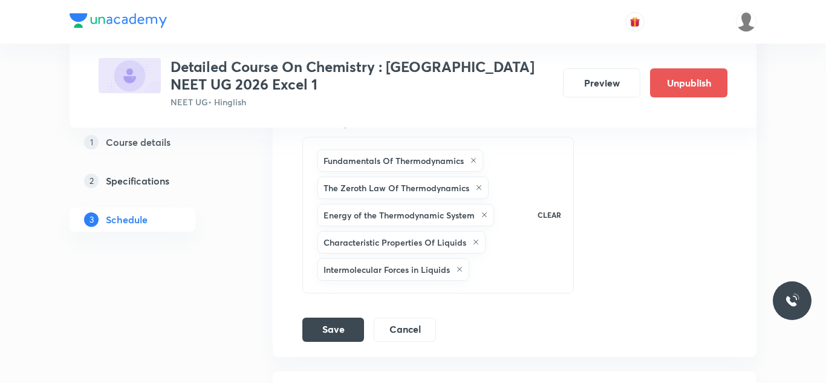
click at [411, 342] on button "Cancel" at bounding box center [405, 330] width 62 height 24
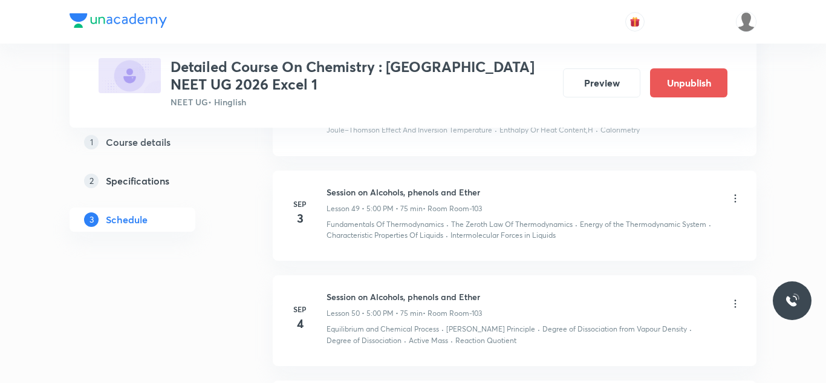
scroll to position [4979, 0]
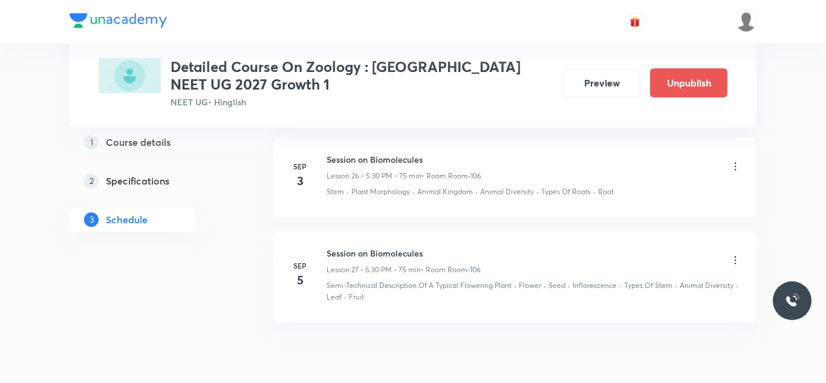
click at [737, 169] on icon at bounding box center [736, 166] width 12 height 12
click at [197, 304] on div at bounding box center [413, 191] width 826 height 383
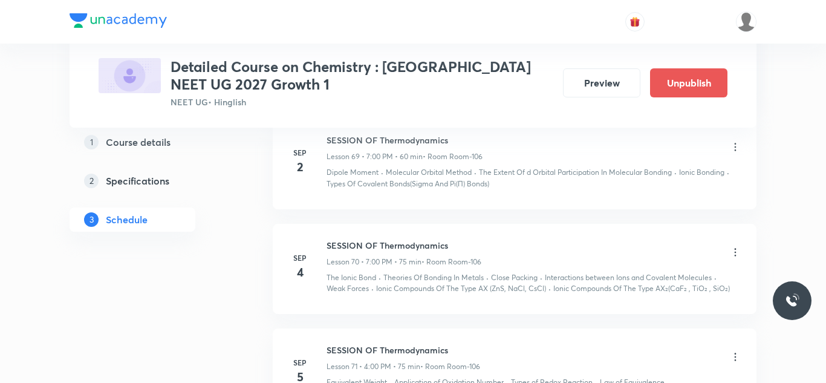
scroll to position [7558, 0]
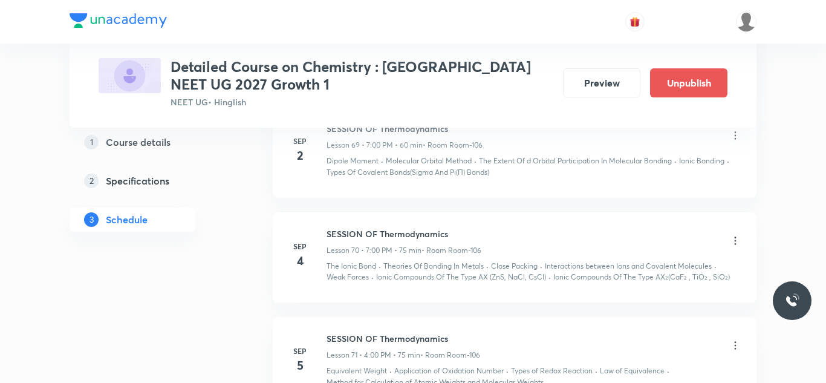
click at [733, 235] on icon at bounding box center [736, 241] width 12 height 12
click at [630, 260] on p "Edit" at bounding box center [625, 260] width 15 height 13
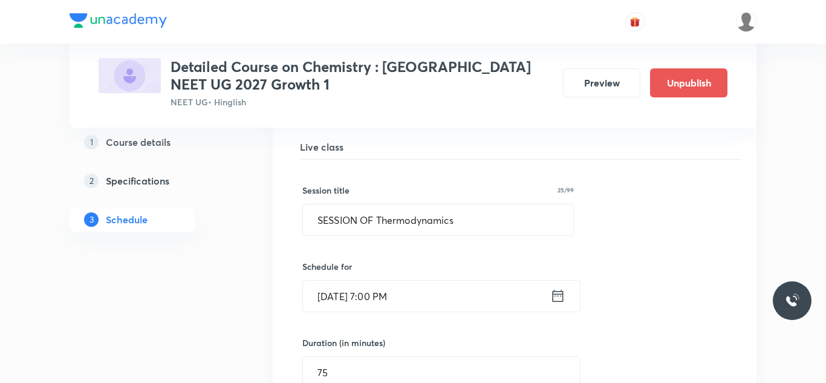
scroll to position [7059, 0]
click at [558, 289] on icon at bounding box center [558, 294] width 11 height 12
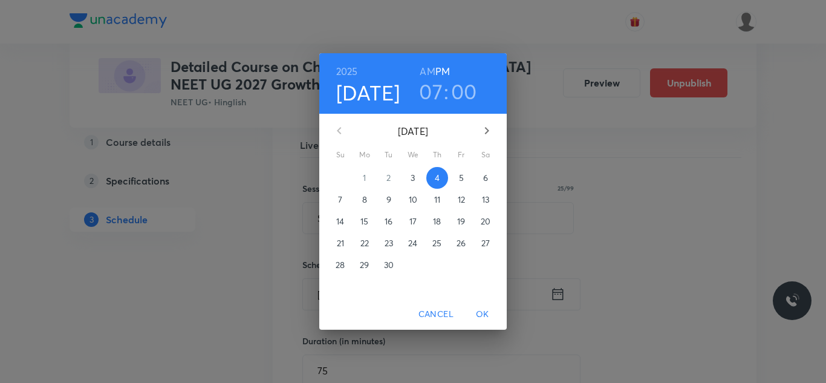
click at [415, 180] on p "3" at bounding box center [413, 178] width 4 height 12
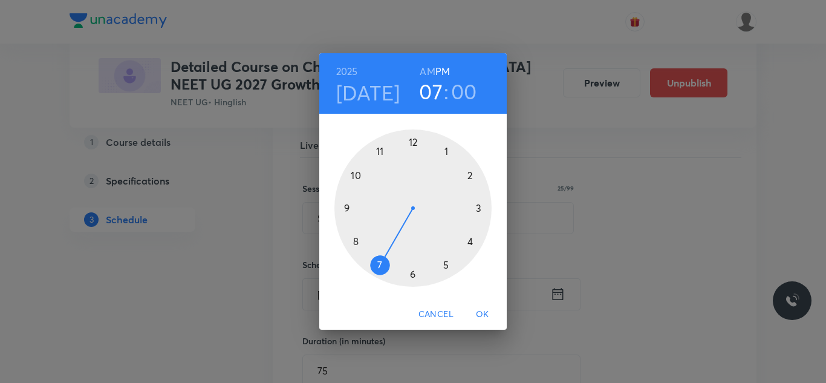
click at [469, 241] on div at bounding box center [413, 207] width 157 height 157
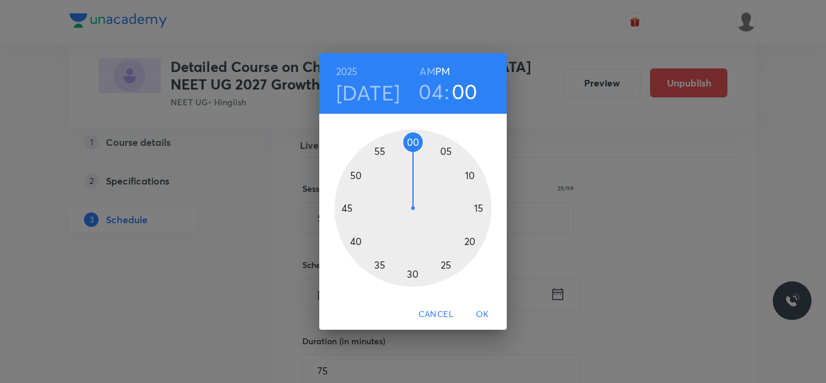
click at [416, 146] on div at bounding box center [413, 207] width 157 height 157
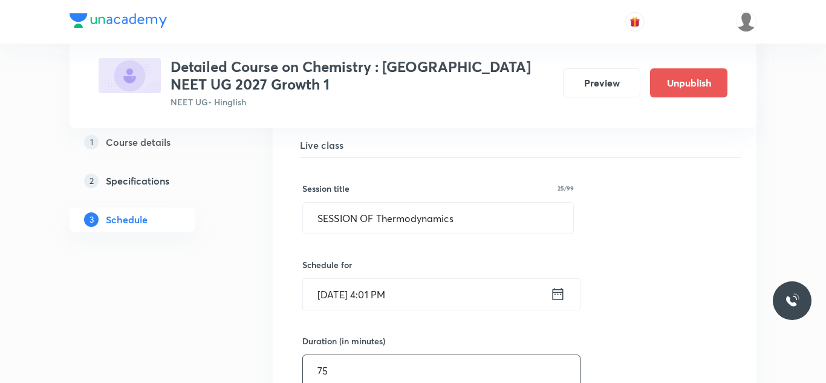
click at [343, 365] on input "75" at bounding box center [441, 370] width 277 height 31
type input "7"
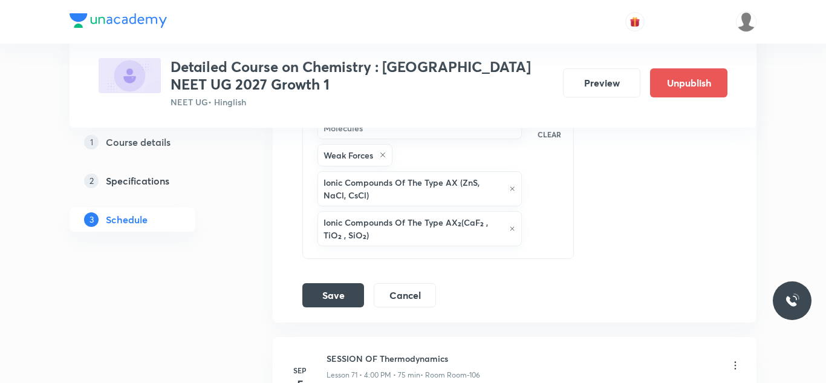
scroll to position [7650, 0]
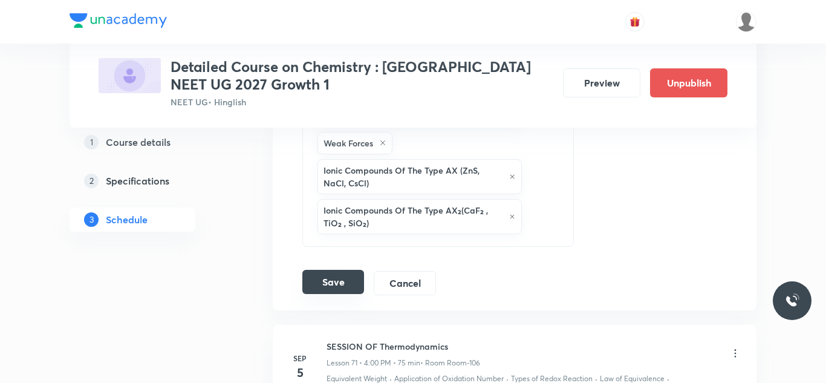
type input "40"
click at [333, 272] on button "Save" at bounding box center [333, 282] width 62 height 24
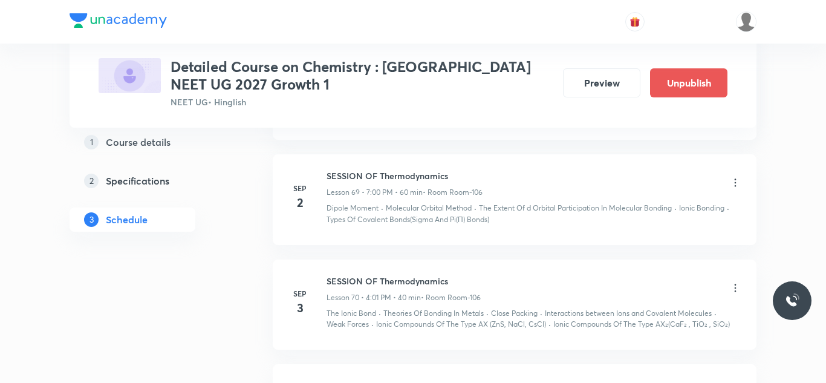
scroll to position [6961, 0]
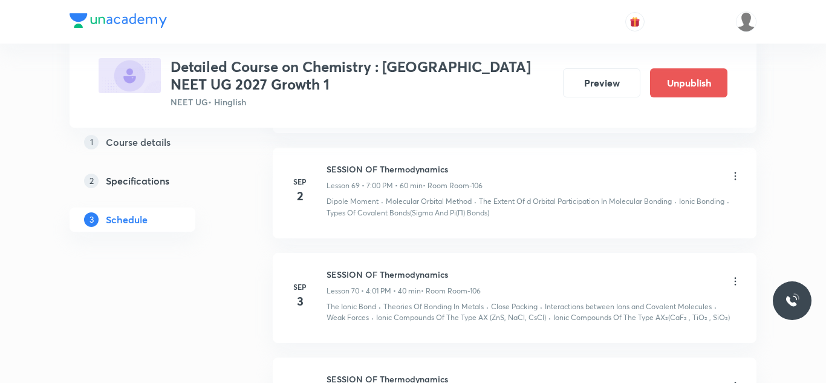
click at [733, 275] on icon at bounding box center [736, 281] width 12 height 12
click at [626, 301] on p "Edit" at bounding box center [625, 301] width 15 height 13
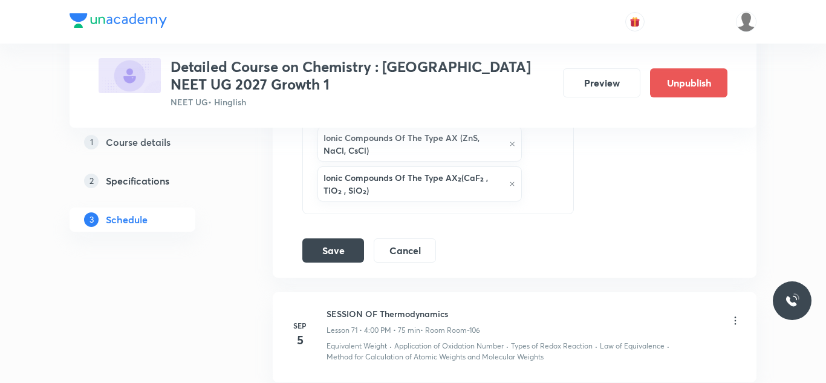
scroll to position [7714, 0]
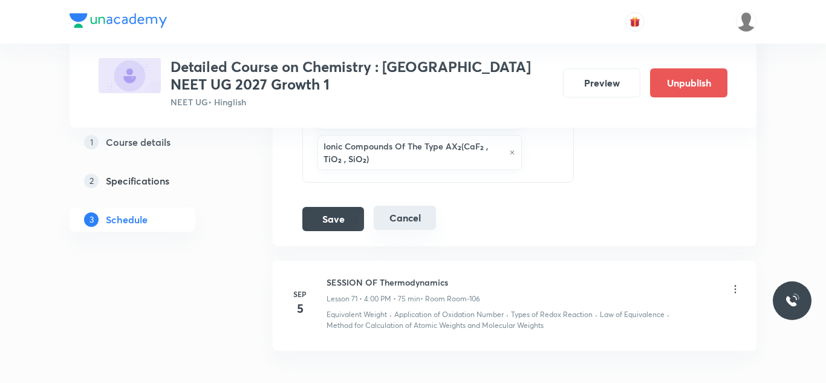
click at [410, 207] on button "Cancel" at bounding box center [405, 218] width 62 height 24
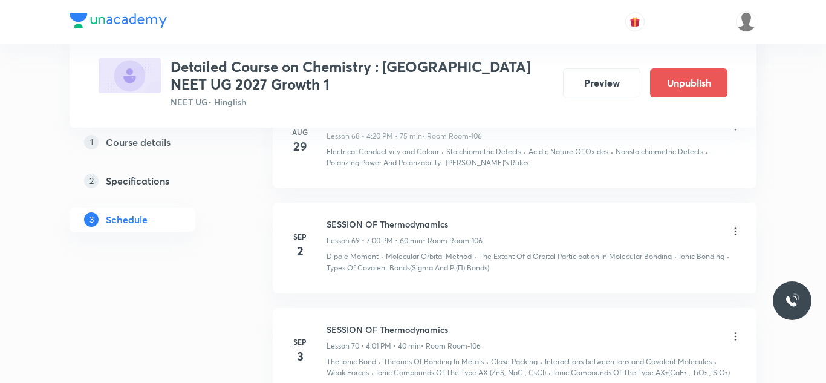
scroll to position [7033, 0]
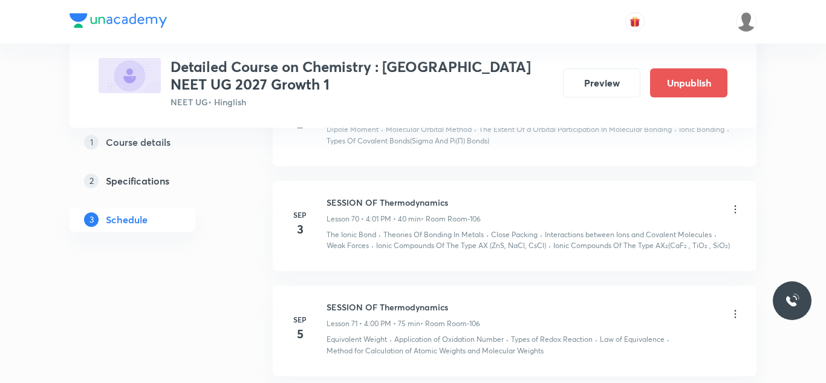
click at [734, 203] on icon at bounding box center [736, 209] width 12 height 12
click at [627, 256] on p "Delete" at bounding box center [630, 251] width 25 height 13
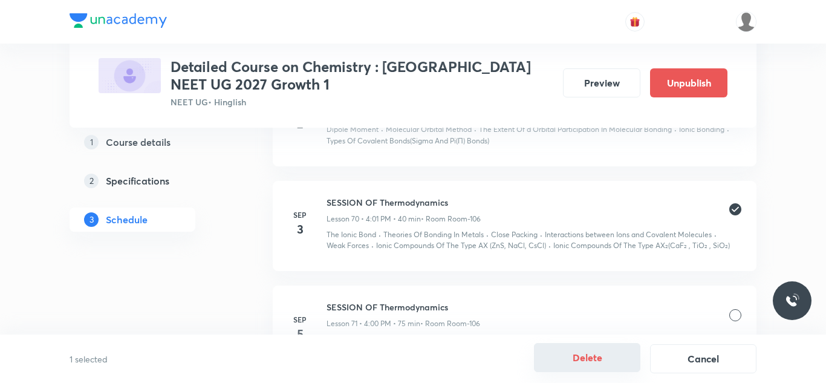
click at [586, 358] on button "Delete" at bounding box center [587, 357] width 106 height 29
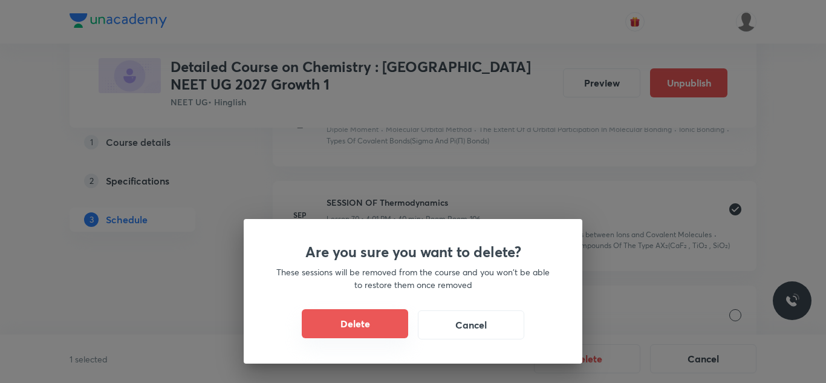
click at [352, 323] on button "Delete" at bounding box center [355, 323] width 106 height 29
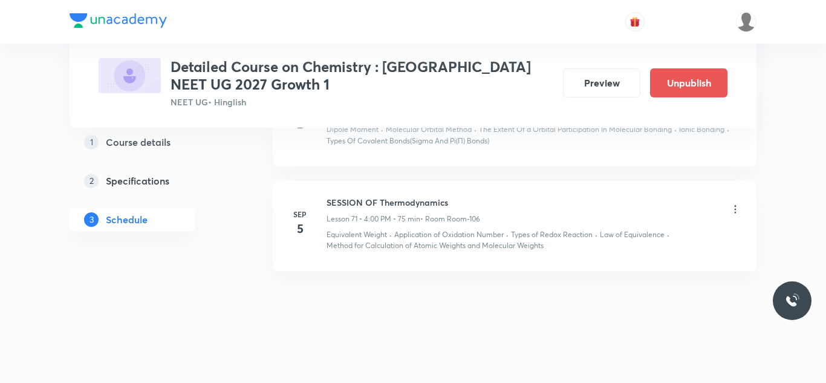
scroll to position [7024, 0]
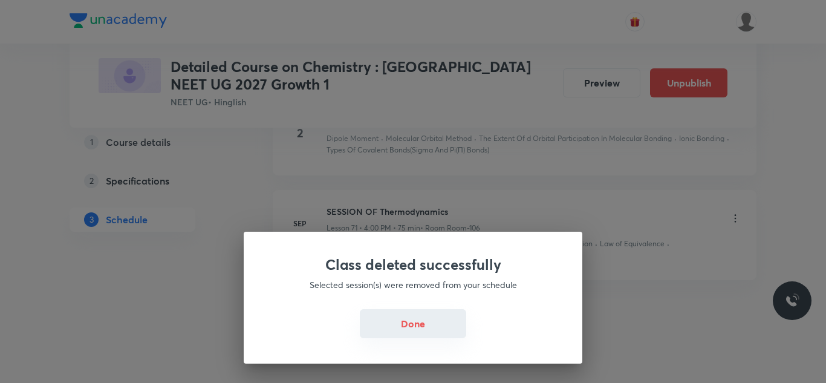
click at [402, 327] on button "Done" at bounding box center [413, 323] width 106 height 29
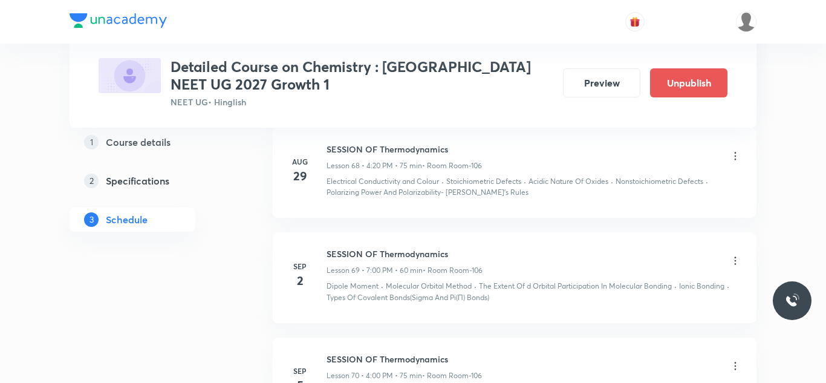
scroll to position [6876, 0]
drag, startPoint x: 329, startPoint y: 243, endPoint x: 485, endPoint y: 255, distance: 156.5
click at [488, 258] on div "SESSION OF Thermodynamics Lesson 69 • 7:00 PM • 60 min • Room Room-106" at bounding box center [534, 262] width 415 height 28
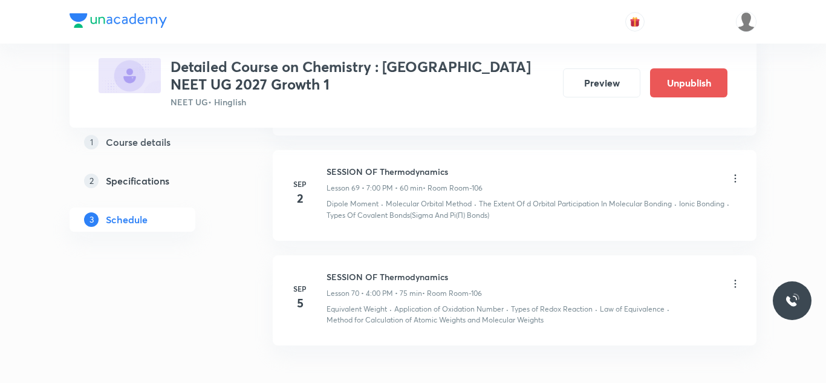
scroll to position [7024, 0]
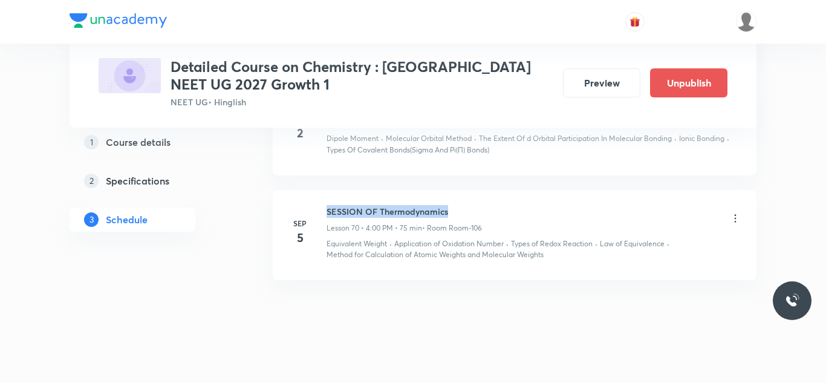
drag, startPoint x: 327, startPoint y: 202, endPoint x: 471, endPoint y: 201, distance: 143.4
click at [471, 205] on h6 "SESSION OF Thermodynamics" at bounding box center [404, 211] width 155 height 13
copy h6 "SESSION OF Thermodynamics"
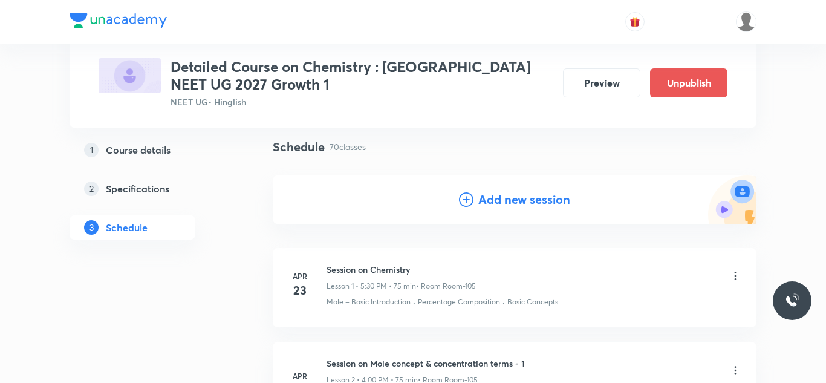
scroll to position [0, 0]
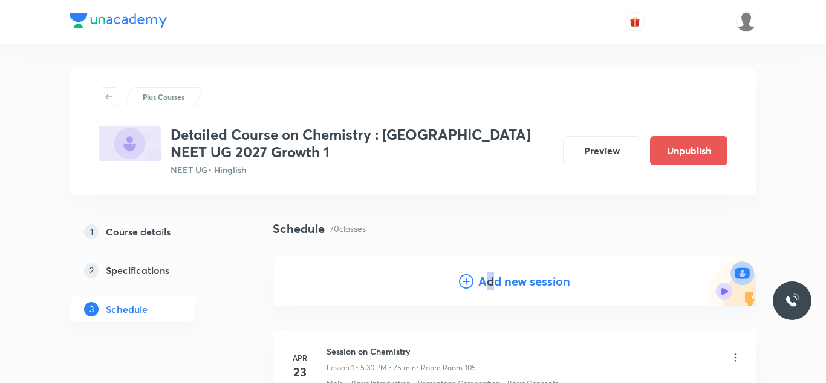
drag, startPoint x: 488, startPoint y: 284, endPoint x: 447, endPoint y: 294, distance: 42.4
click at [491, 282] on h4 "Add new session" at bounding box center [525, 281] width 92 height 18
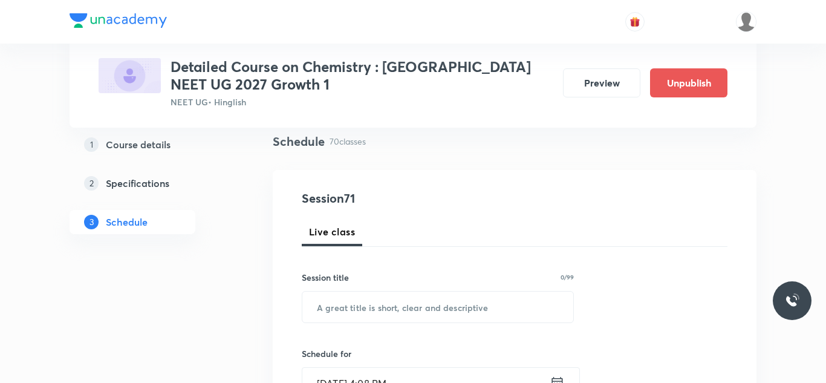
scroll to position [106, 0]
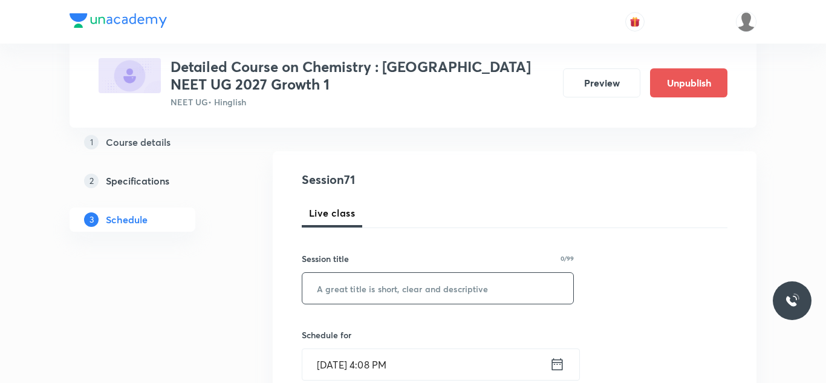
click at [341, 294] on input "text" at bounding box center [437, 288] width 271 height 31
paste input "SESSION OF Thermodynamics"
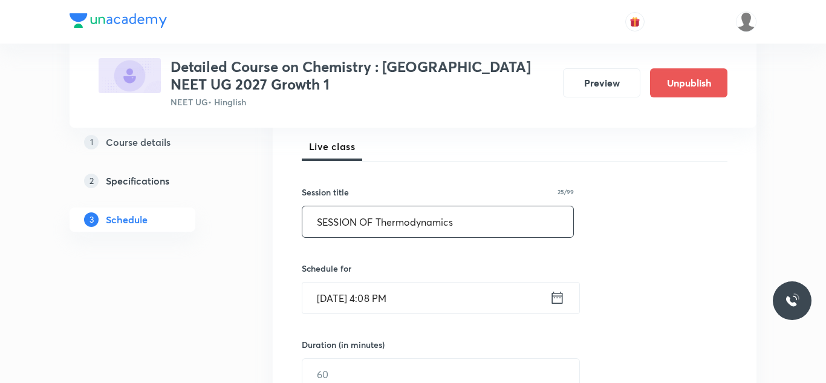
scroll to position [174, 0]
type input "SESSION OF Thermodynamics"
click at [559, 299] on icon at bounding box center [557, 296] width 15 height 17
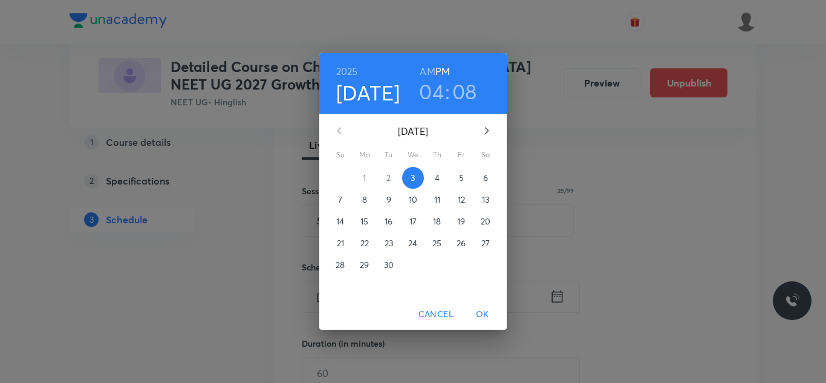
click at [465, 91] on h3 "08" at bounding box center [465, 91] width 25 height 25
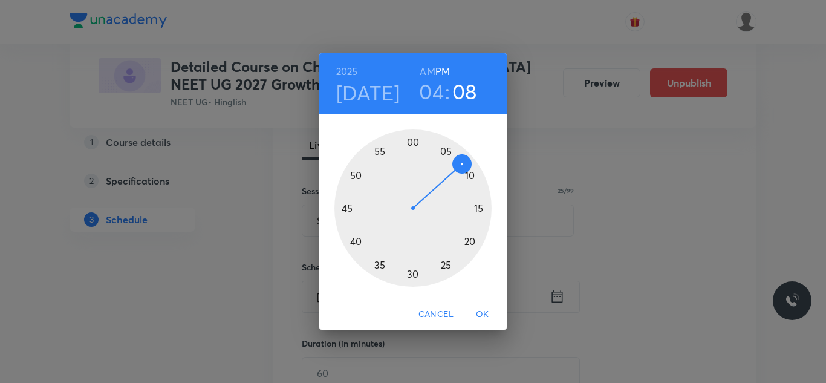
click at [471, 179] on div at bounding box center [413, 207] width 157 height 157
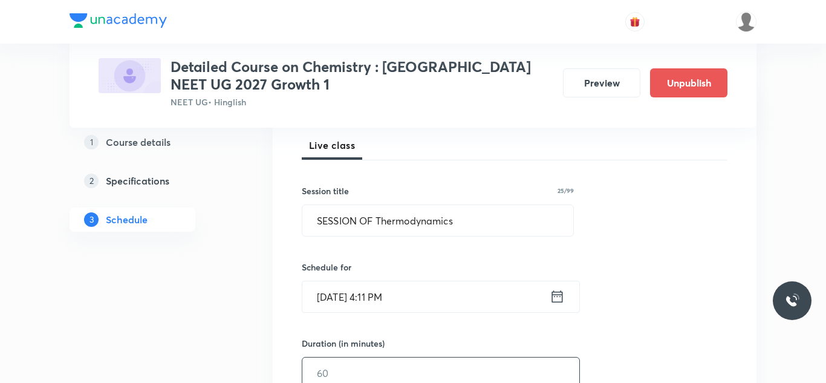
click at [351, 371] on input "text" at bounding box center [440, 373] width 277 height 31
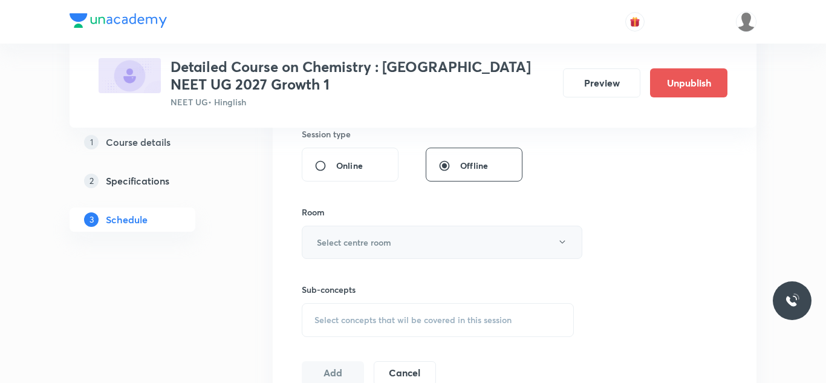
scroll to position [453, 0]
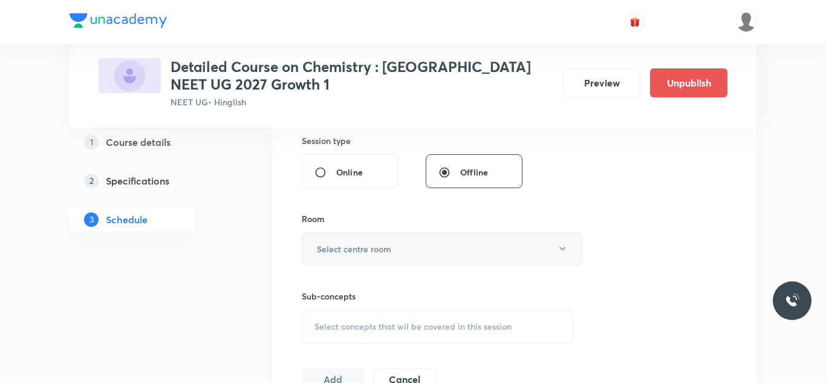
type input "40"
click at [387, 251] on h6 "Select centre room" at bounding box center [354, 249] width 74 height 13
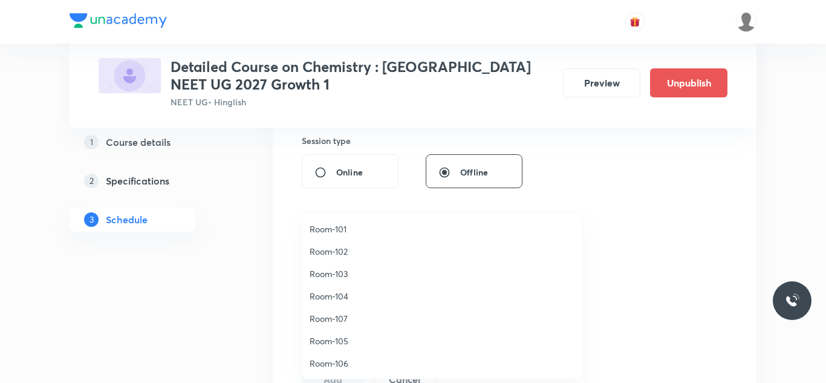
drag, startPoint x: 338, startPoint y: 275, endPoint x: 441, endPoint y: 302, distance: 107.0
click at [338, 276] on span "Room-103" at bounding box center [442, 273] width 265 height 13
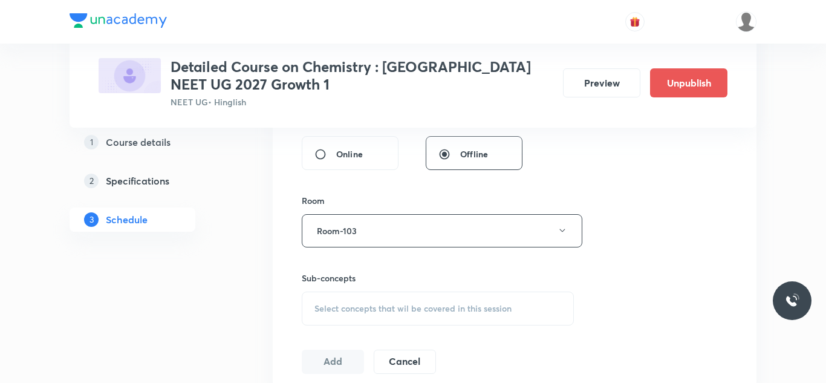
scroll to position [471, 0]
click at [359, 307] on span "Select concepts that wil be covered in this session" at bounding box center [413, 308] width 197 height 10
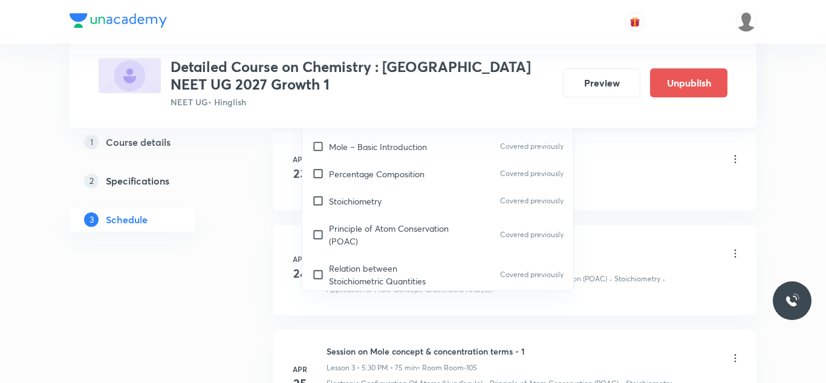
scroll to position [753, 0]
click at [384, 212] on div "Stoichiometry Covered previously" at bounding box center [437, 202] width 271 height 27
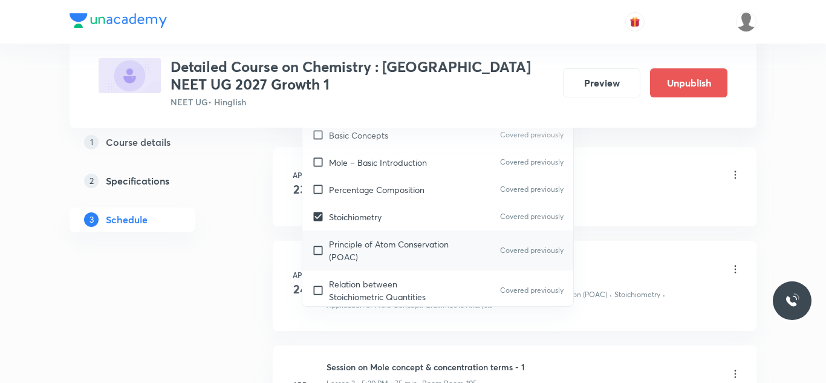
click at [389, 245] on p "Principle of Atom Conservation (POAC)" at bounding box center [390, 250] width 122 height 25
checkbox input "true"
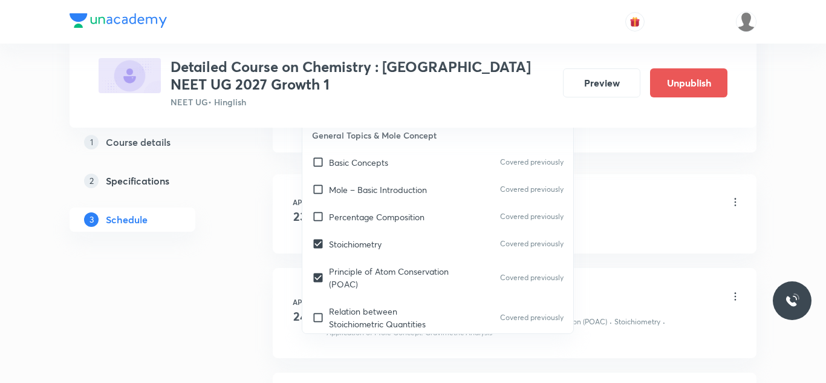
drag, startPoint x: 620, startPoint y: 185, endPoint x: 578, endPoint y: 213, distance: 51.0
click at [621, 183] on li "Apr 23 Session on Chemistry Lesson 1 • 5:30 PM • 75 min • Room Room-105 Mole – …" at bounding box center [515, 213] width 484 height 79
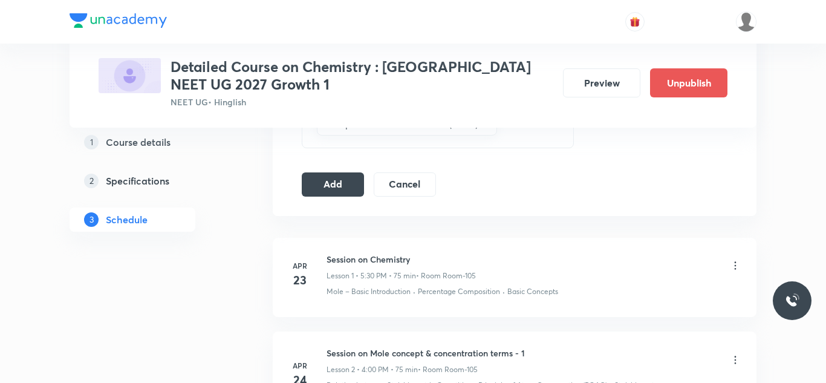
scroll to position [580, 0]
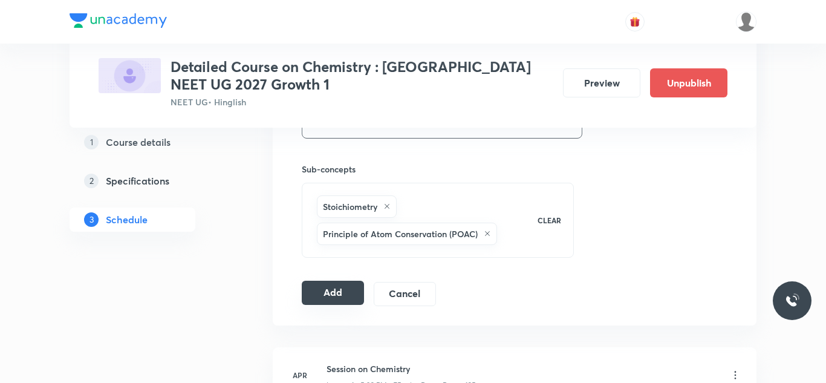
click at [342, 296] on button "Add" at bounding box center [333, 293] width 62 height 24
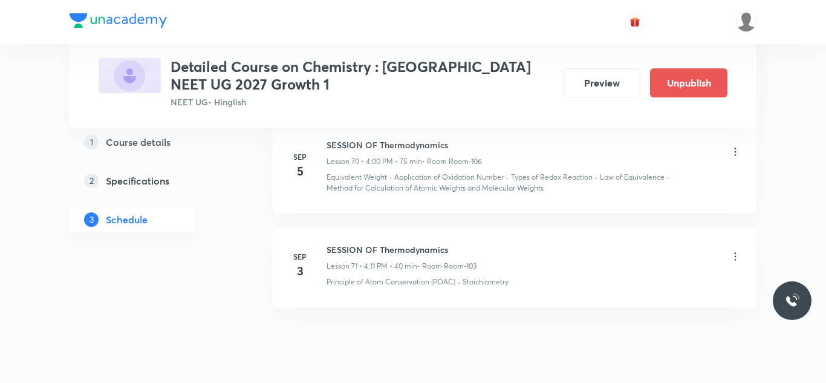
scroll to position [7118, 0]
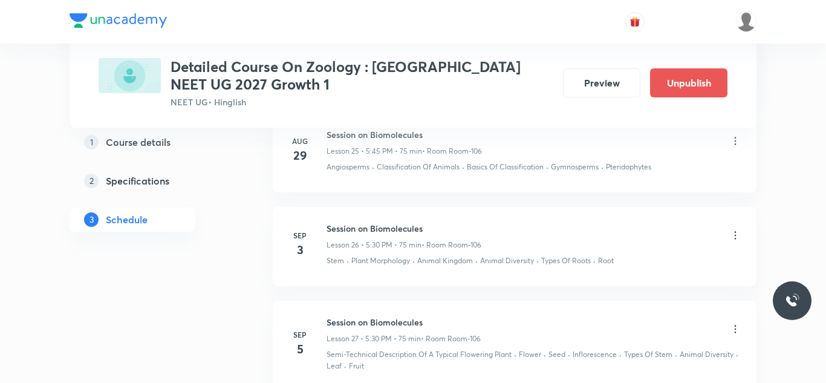
scroll to position [3038, 0]
